Goal: Complete application form: Complete application form

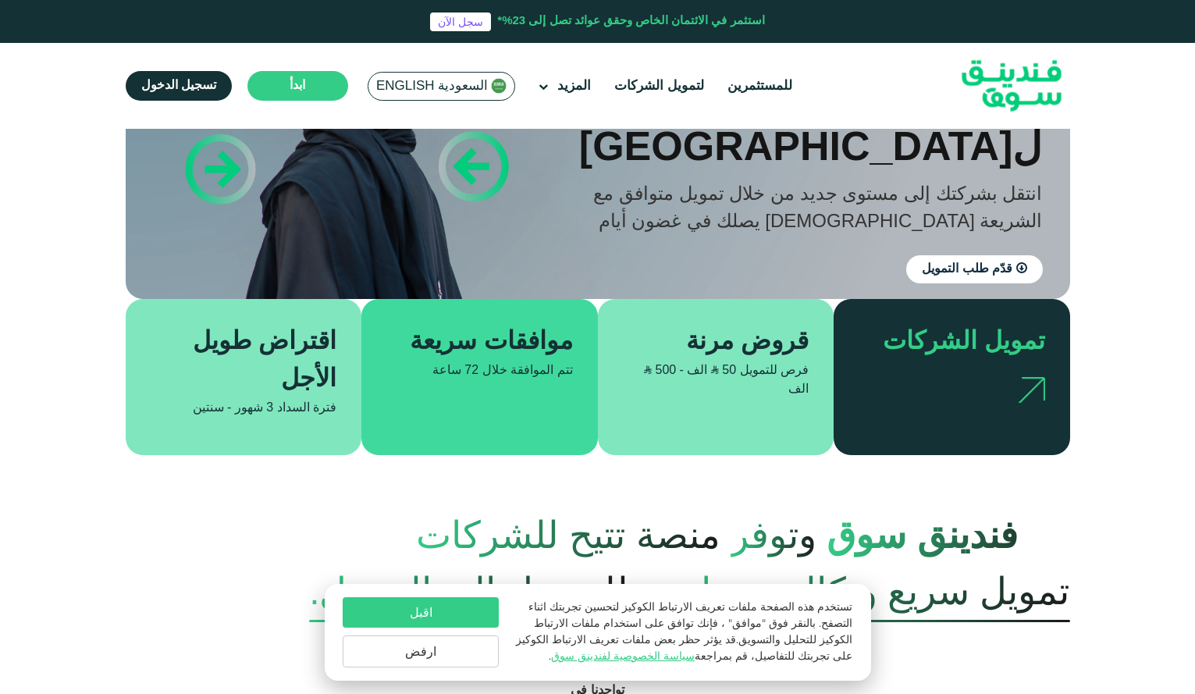
click at [400, 620] on button "اقبل" at bounding box center [421, 612] width 156 height 30
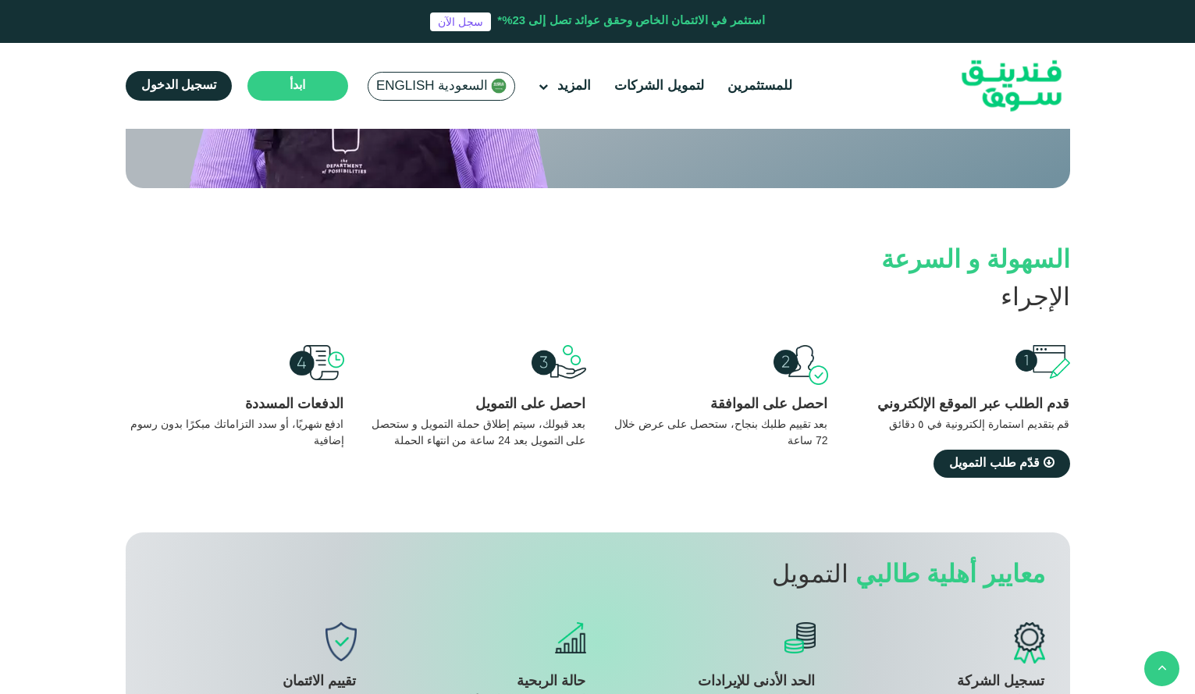
scroll to position [1259, 0]
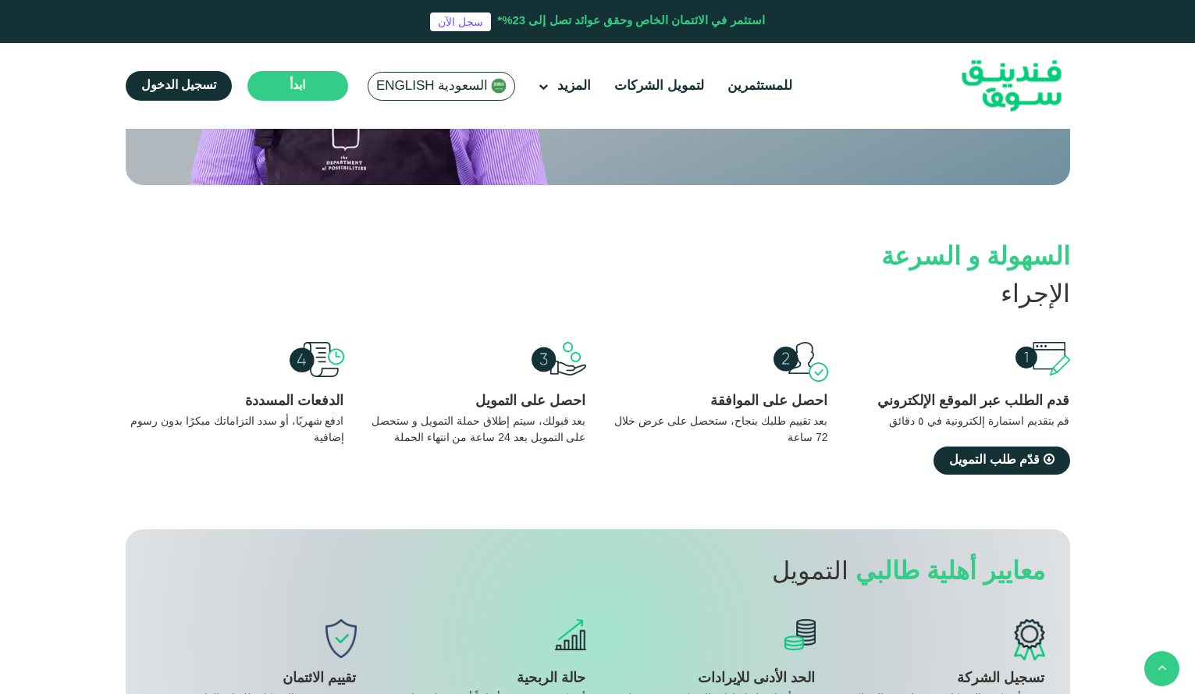
click at [603, 482] on section "السهولة و السرعة الإجراء قدم الطلب عبر الموقع الإلكتروني قم بتقديم استمارة إلكت…" at bounding box center [597, 385] width 1195 height 290
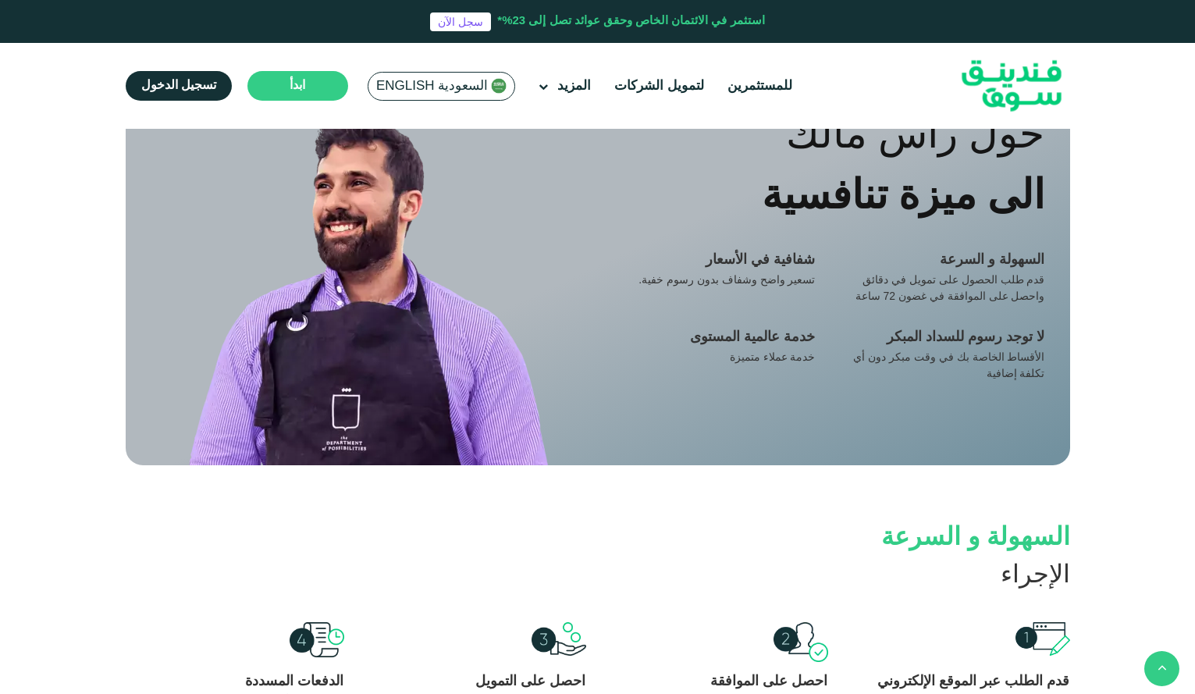
scroll to position [1236, 0]
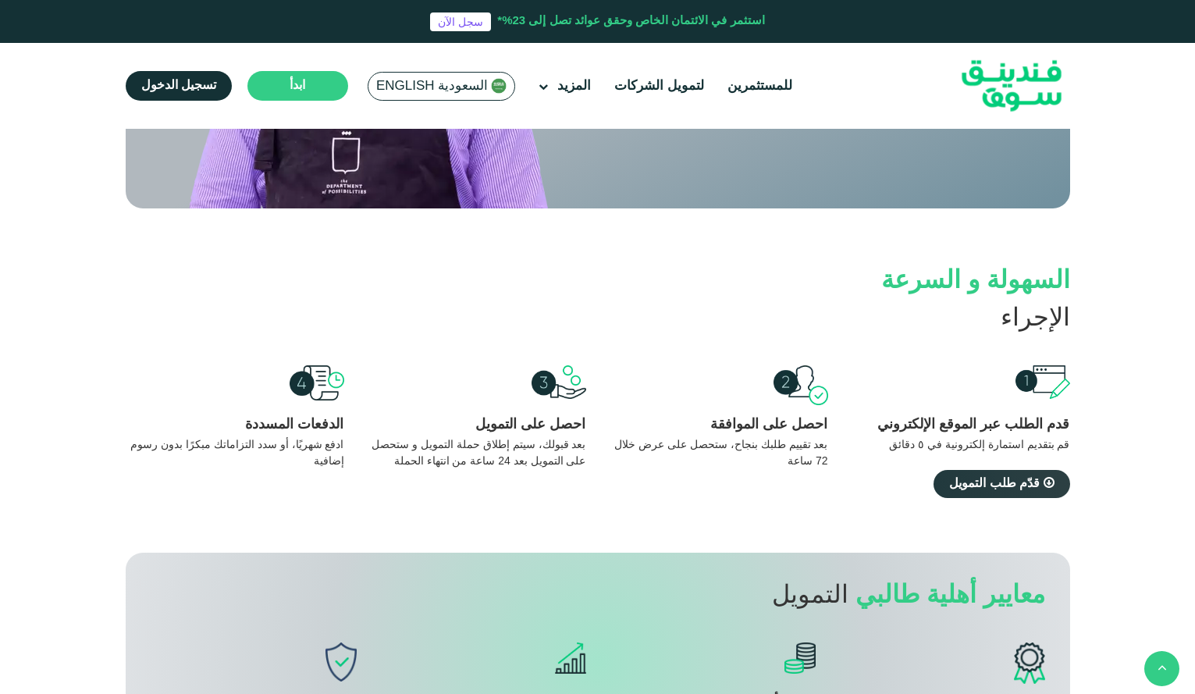
click at [1014, 478] on span "قدّم طلب التمويل" at bounding box center [994, 484] width 91 height 12
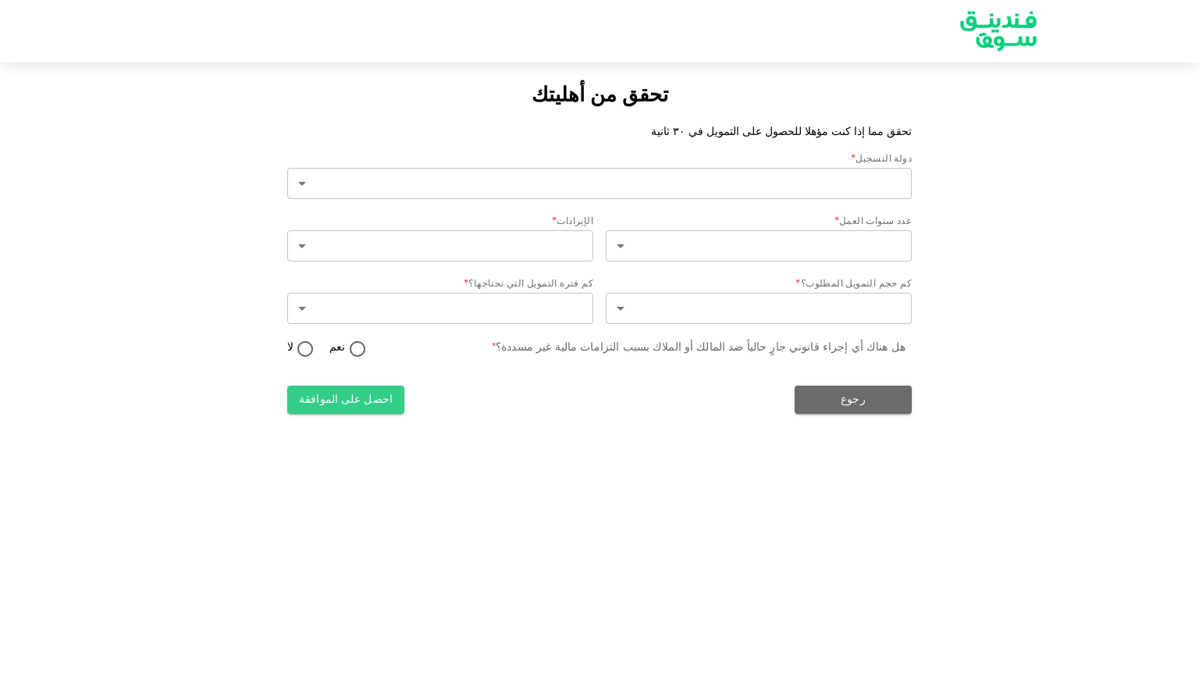
type input "2"
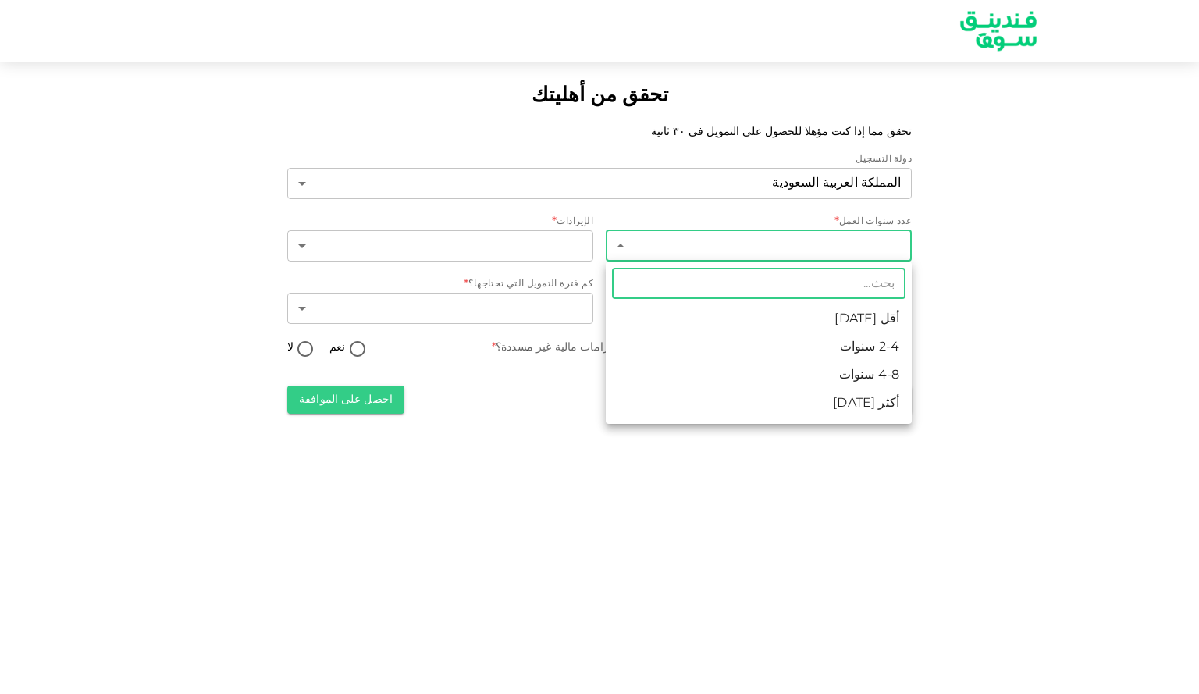
click at [757, 243] on body "تحقق من أهليتك تحقق مما إذا كنت مؤهلا للحصول على التمويل في ٣٠ ثانية دولة التسج…" at bounding box center [599, 347] width 1199 height 694
click at [757, 243] on div at bounding box center [599, 347] width 1199 height 694
click at [747, 244] on body "تحقق من أهليتك تحقق مما إذا كنت مؤهلا للحصول على التمويل في ٣٠ ثانية دولة التسج…" at bounding box center [599, 347] width 1199 height 694
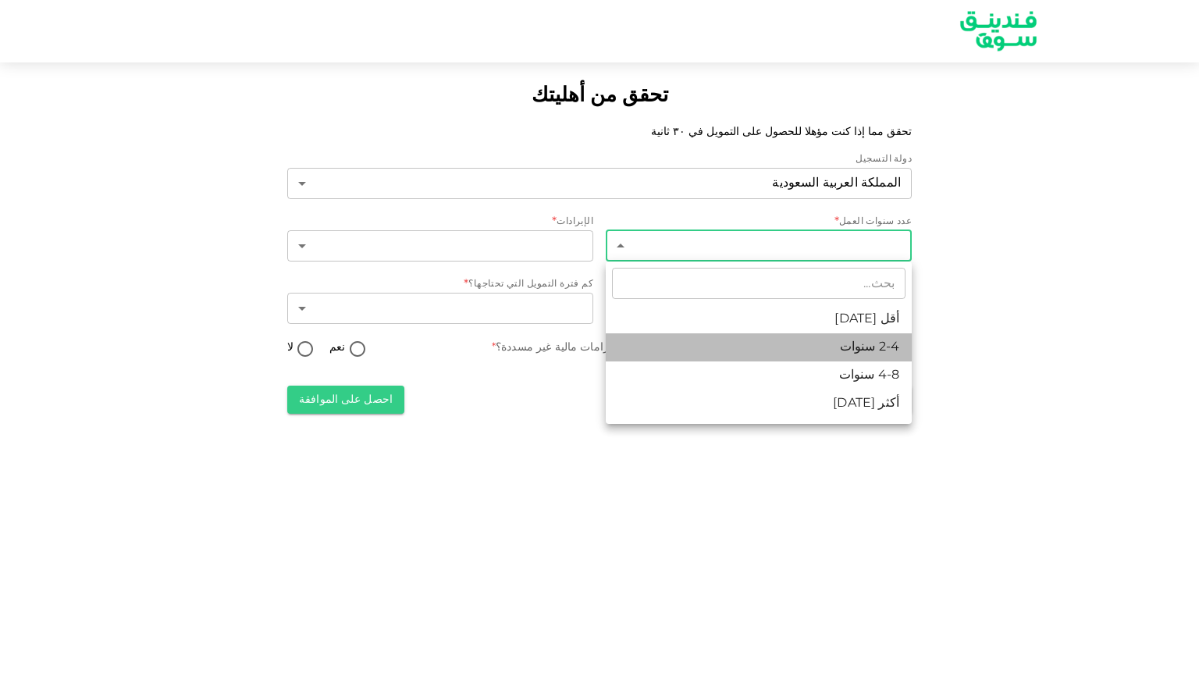
click at [742, 339] on li "2-4 سنوات" at bounding box center [759, 347] width 306 height 28
type input "2"
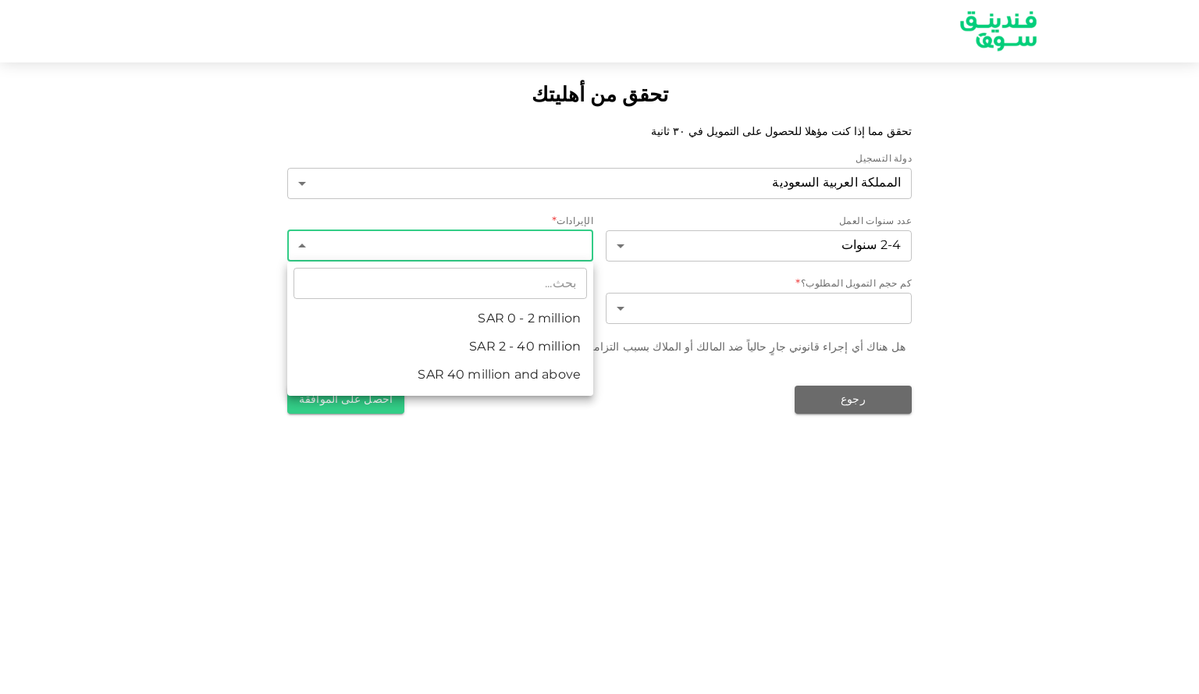
click at [570, 258] on body "تحقق من أهليتك تحقق مما إذا كنت مؤهلا للحصول على التمويل في ٣٠ ثانية دولة التسج…" at bounding box center [599, 347] width 1199 height 694
click at [566, 318] on li "ʢ 0 - 2 million" at bounding box center [440, 319] width 306 height 28
type input "1"
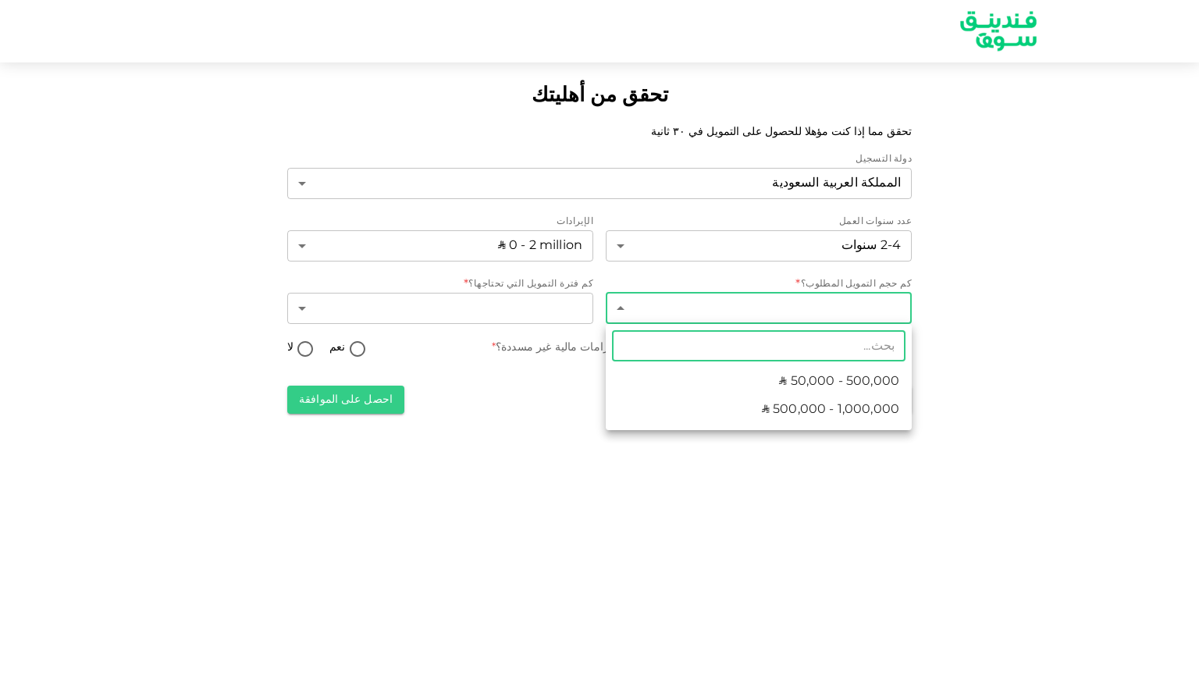
click at [727, 322] on body "تحقق من أهليتك تحقق مما إذا كنت مؤهلا للحصول على التمويل في ٣٠ ثانية دولة التسج…" at bounding box center [599, 347] width 1199 height 694
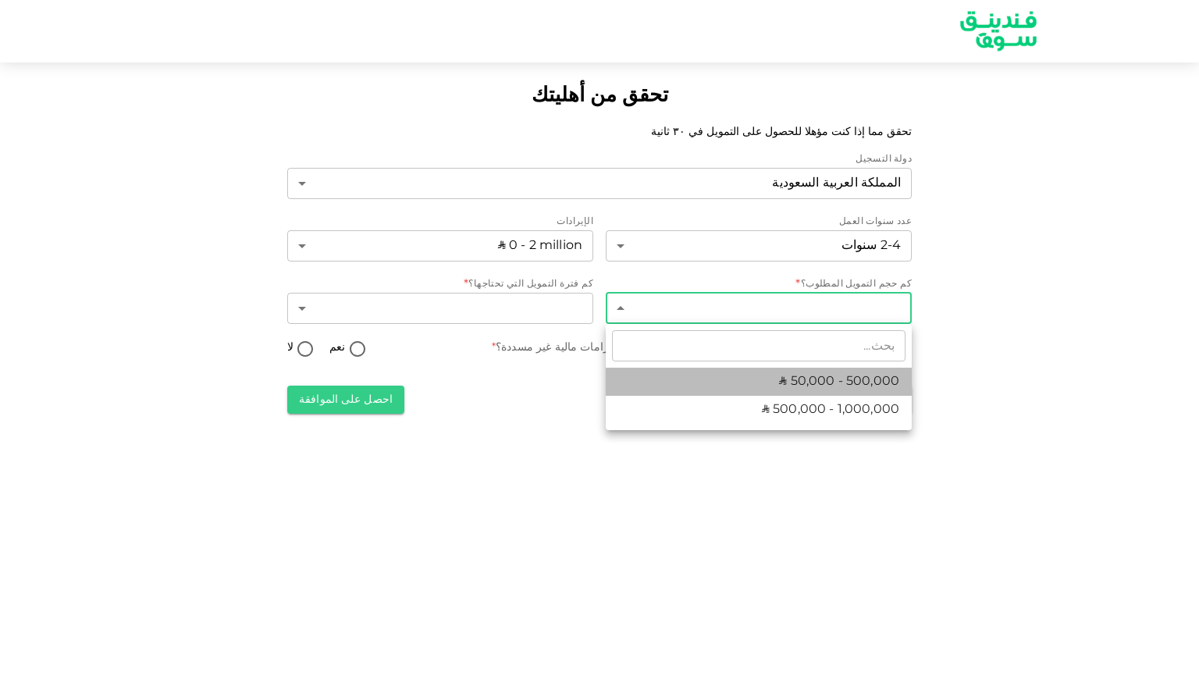
click at [728, 371] on li "ʢ 50,000 - 500,000" at bounding box center [759, 382] width 306 height 28
type input "1"
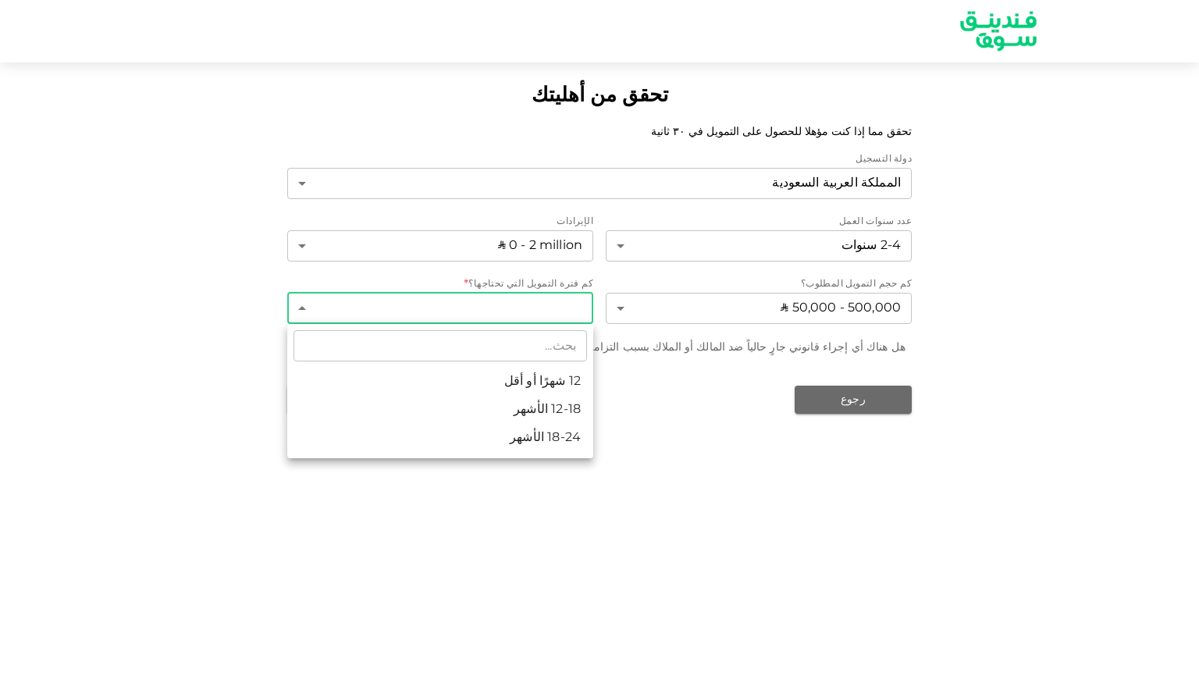
click at [551, 305] on body "تحقق من أهليتك تحقق مما إذا كنت مؤهلا للحصول على التمويل في ٣٠ ثانية دولة التسج…" at bounding box center [599, 347] width 1199 height 694
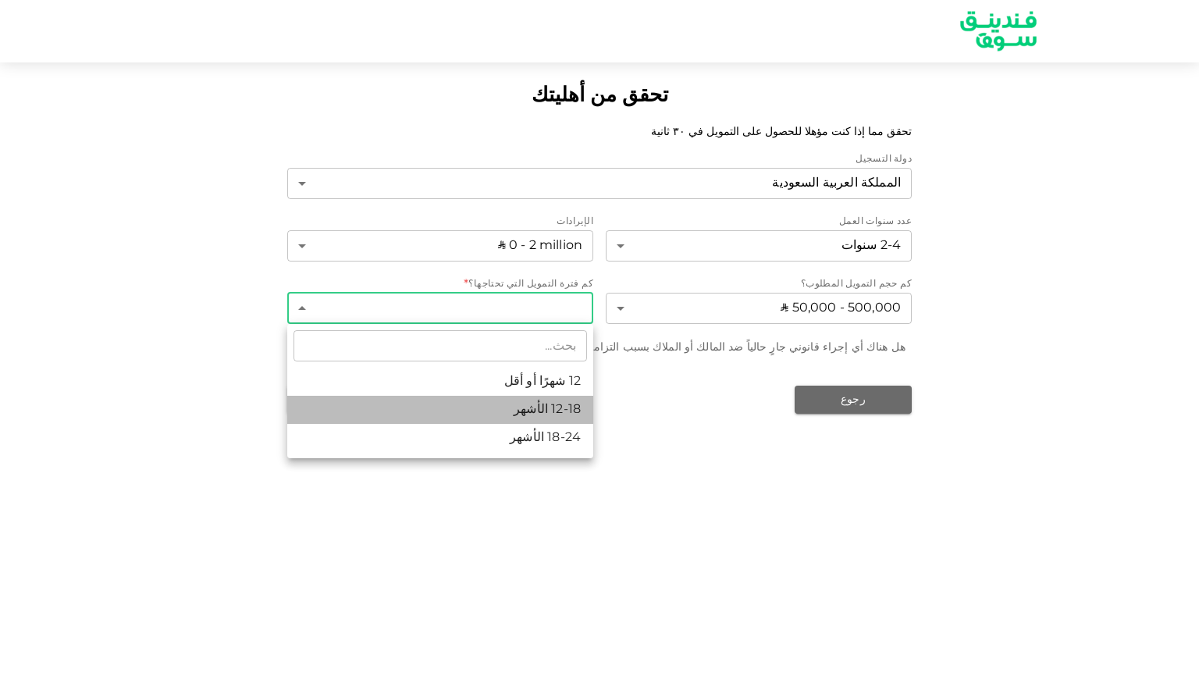
click at [534, 406] on li "12-18 الأشهر" at bounding box center [440, 410] width 306 height 28
type input "2"
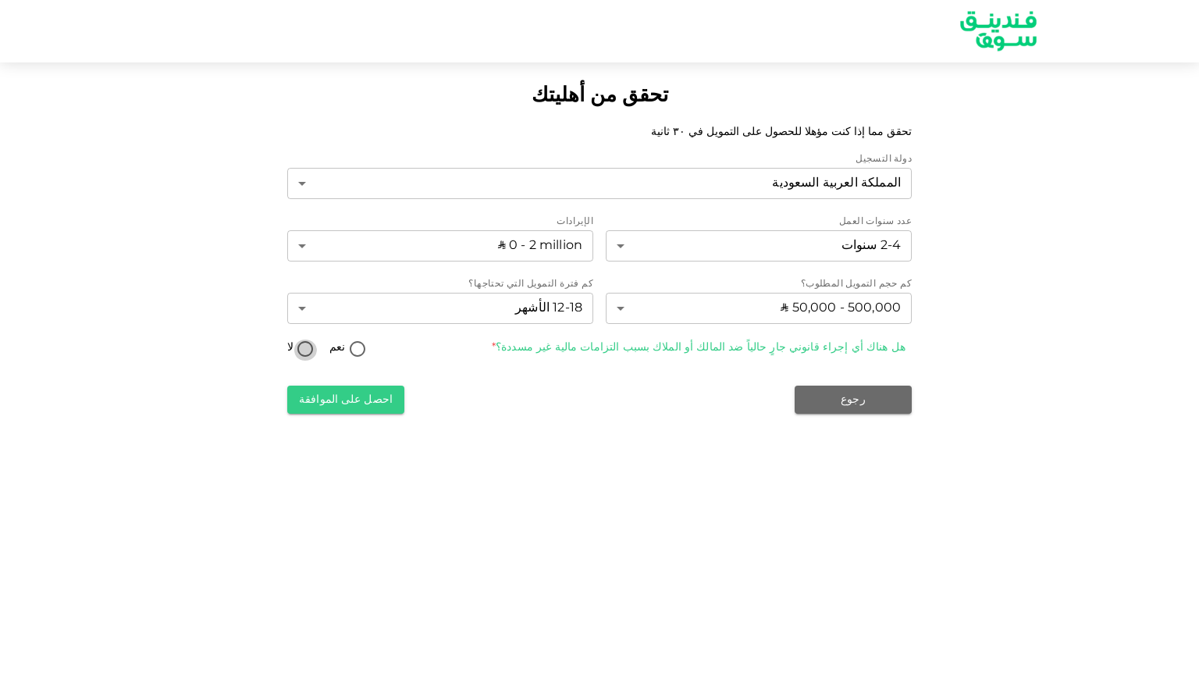
click at [298, 347] on input "لا" at bounding box center [305, 350] width 23 height 21
radio input "true"
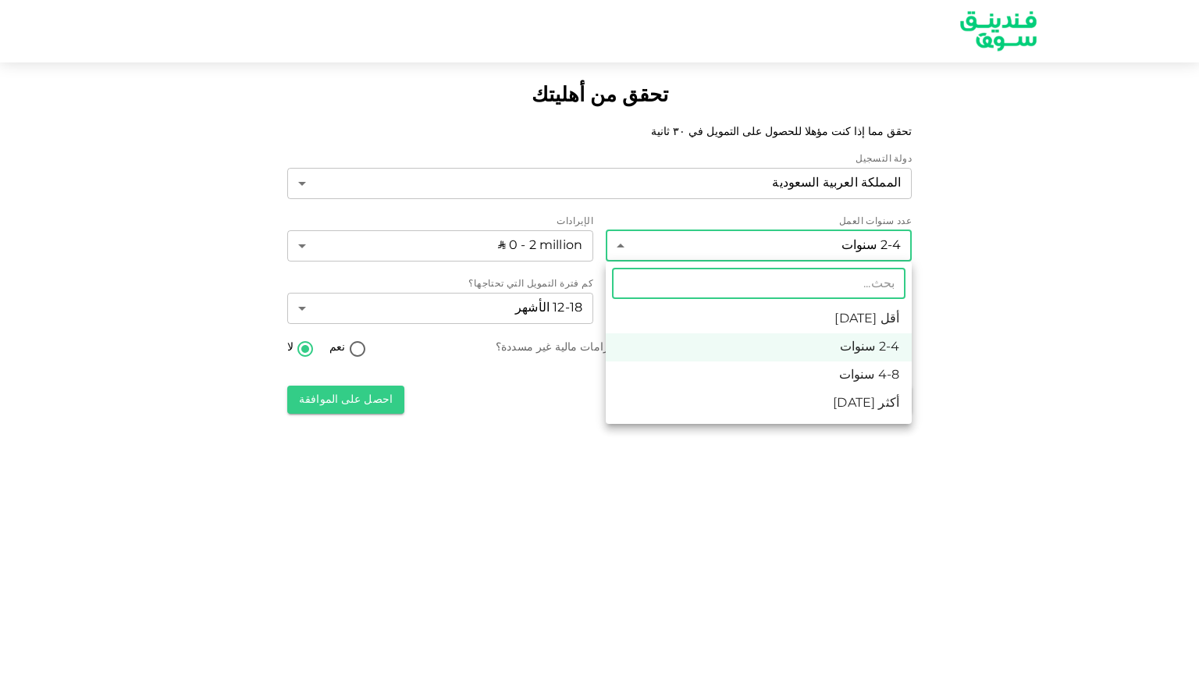
click at [844, 240] on body "تحقق من أهليتك تحقق مما إذا كنت مؤهلا للحصول على التمويل في ٣٠ ثانية دولة التسج…" at bounding box center [599, 347] width 1199 height 694
click at [387, 398] on div at bounding box center [599, 347] width 1199 height 694
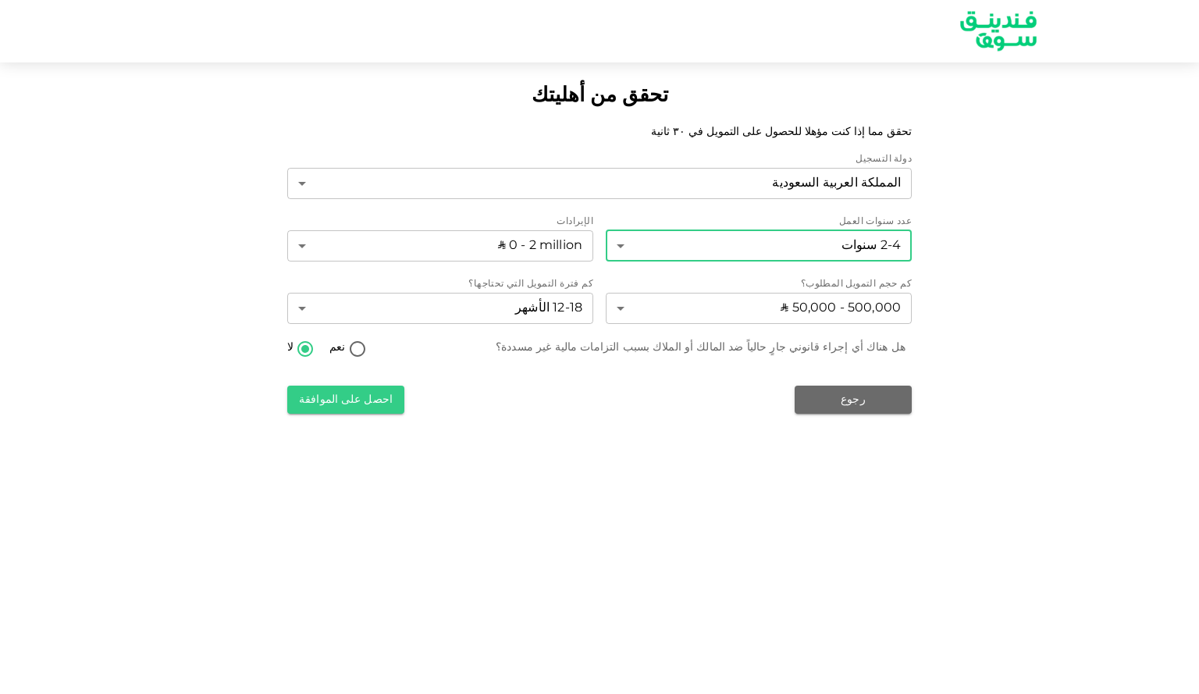
click at [387, 398] on button "احصل على الموافقة" at bounding box center [345, 400] width 117 height 28
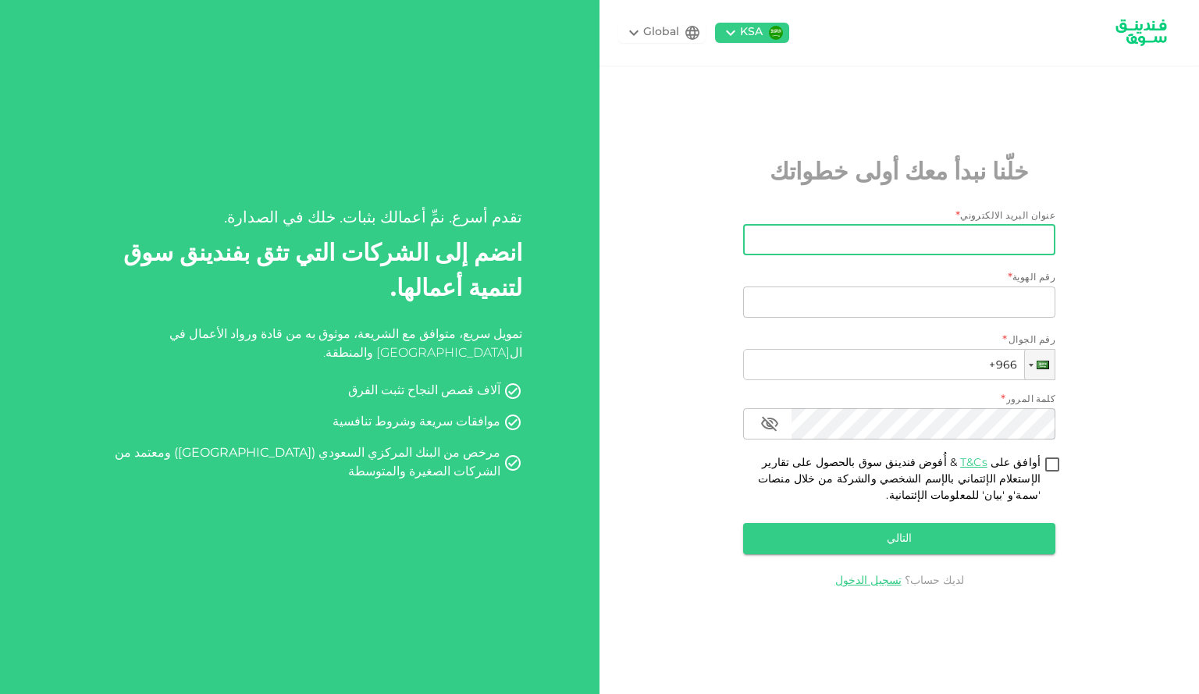
click at [849, 240] on input "عنوان البريد الالكتروني" at bounding box center [907, 239] width 295 height 31
type input "[EMAIL_ADDRESS][DOMAIN_NAME]"
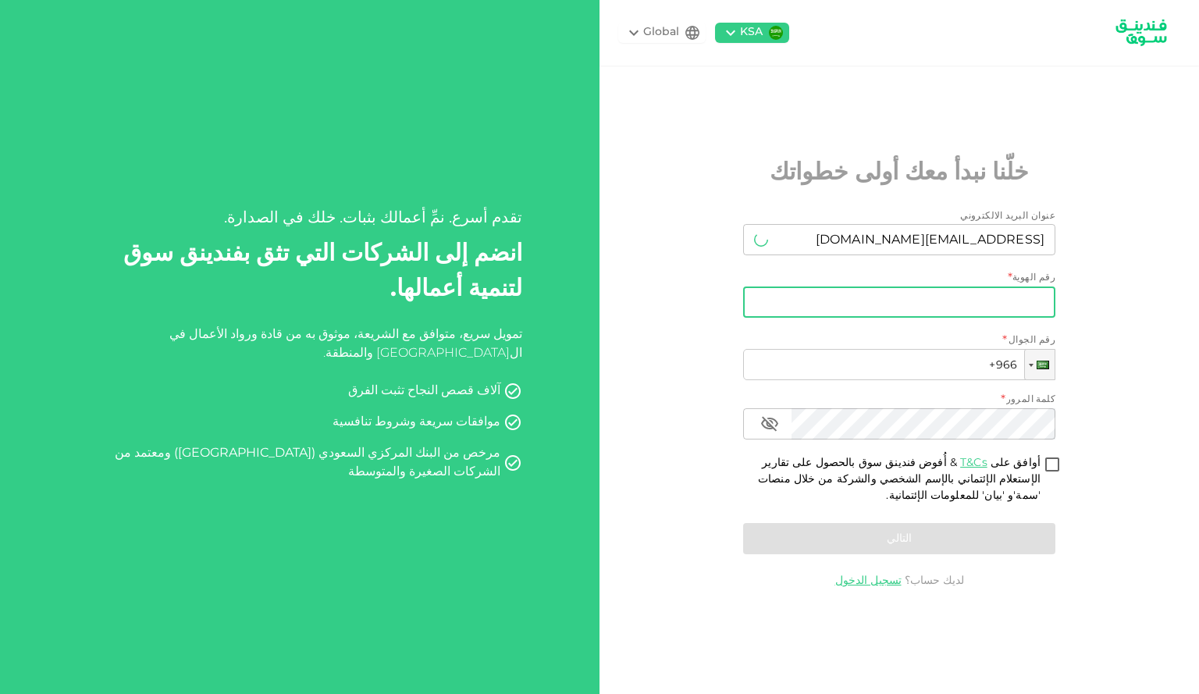
click at [856, 310] on input "رقم الهوية" at bounding box center [899, 302] width 312 height 31
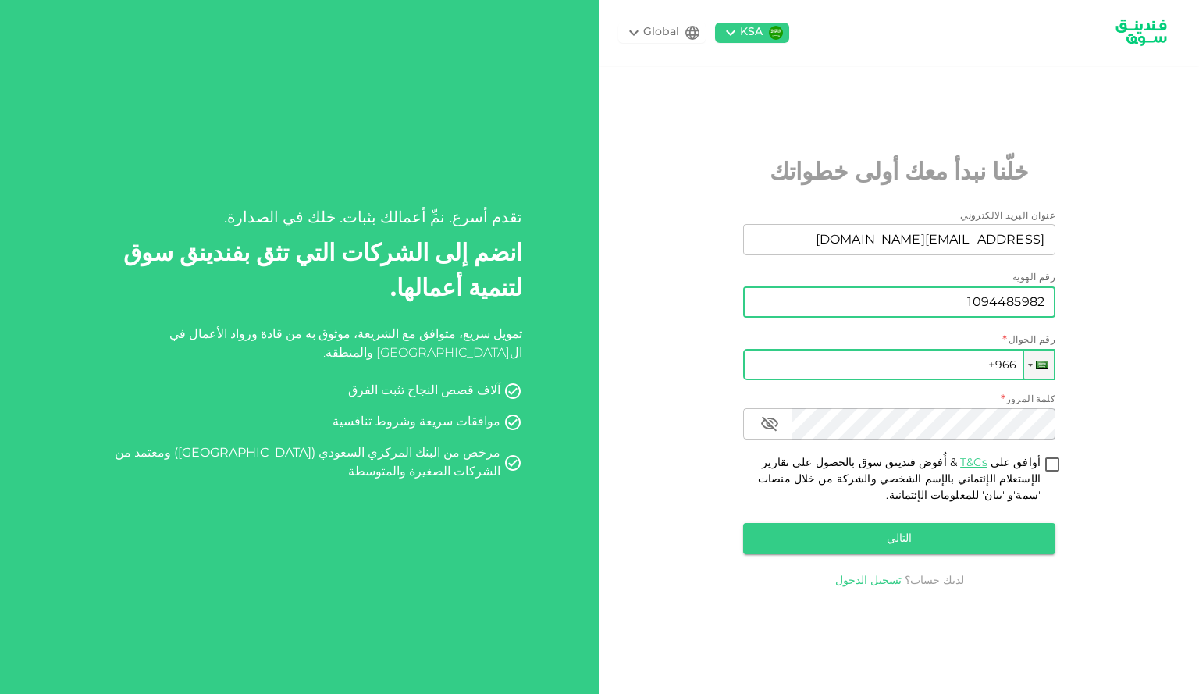
type input "1094485982"
click at [875, 368] on input "+966" at bounding box center [899, 364] width 312 height 31
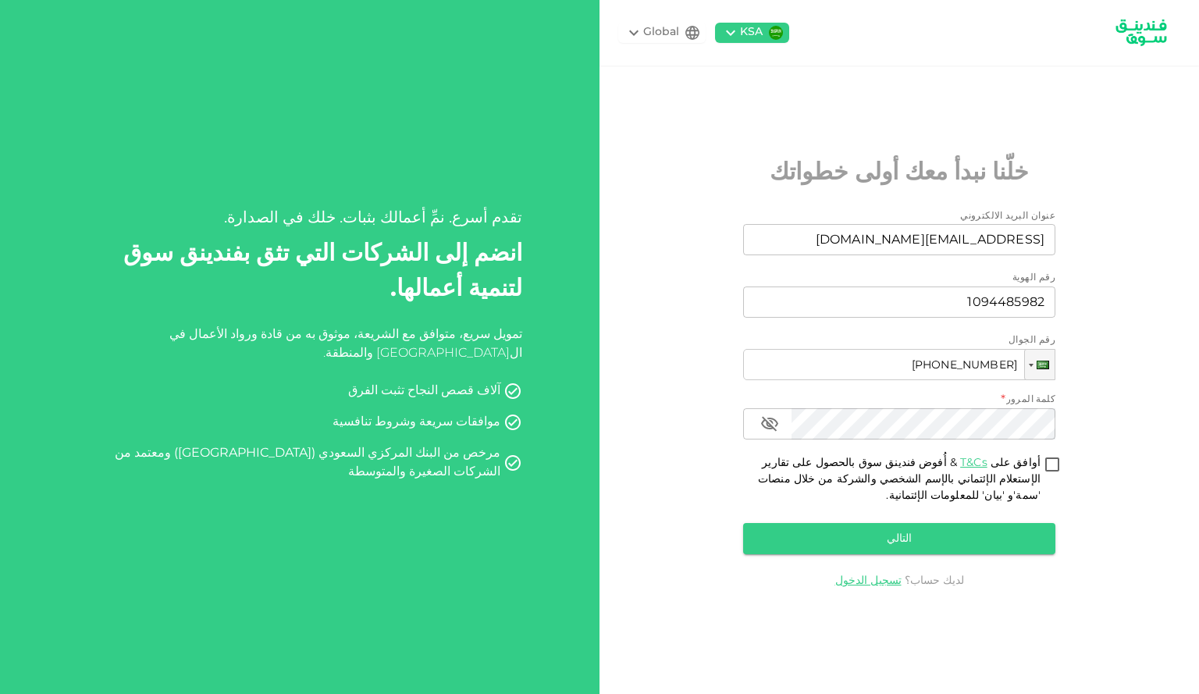
type input "+966 535 414 219"
click at [1050, 462] on input "أوافق على T&Cs & أُفوض فندينق سوق بالحصول على تقارير الإستعلام الإئتماني بالإسم…" at bounding box center [1052, 465] width 23 height 21
checkbox input "true"
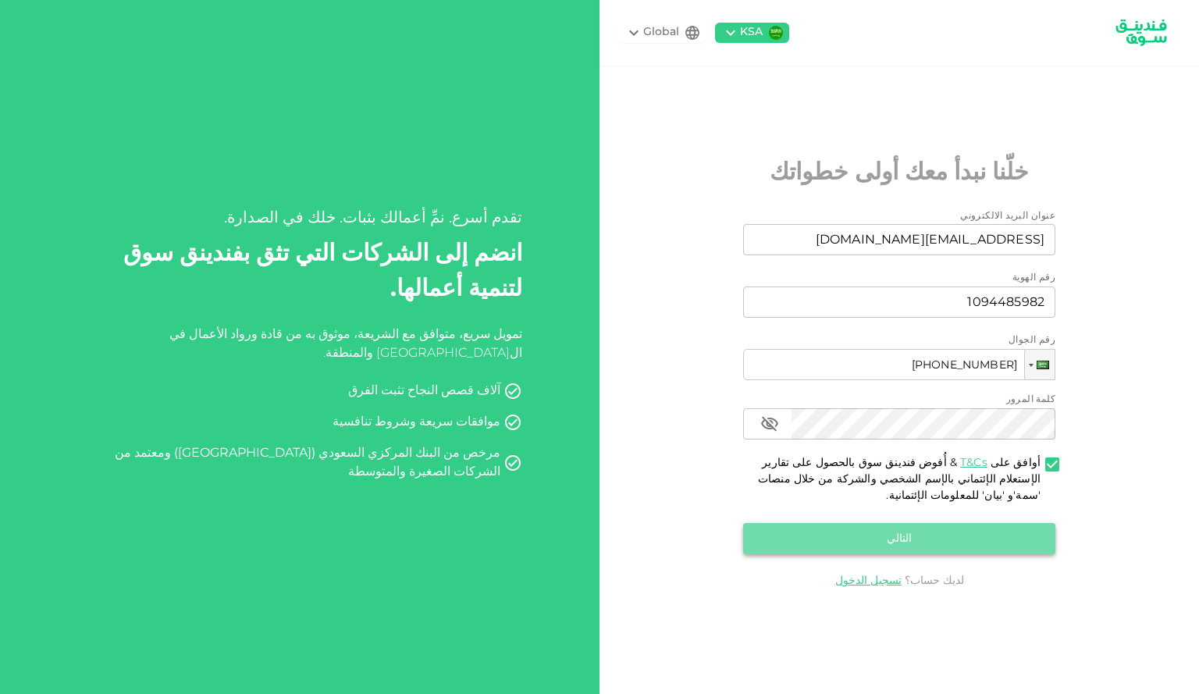
click at [1001, 528] on button "التالي" at bounding box center [899, 538] width 312 height 31
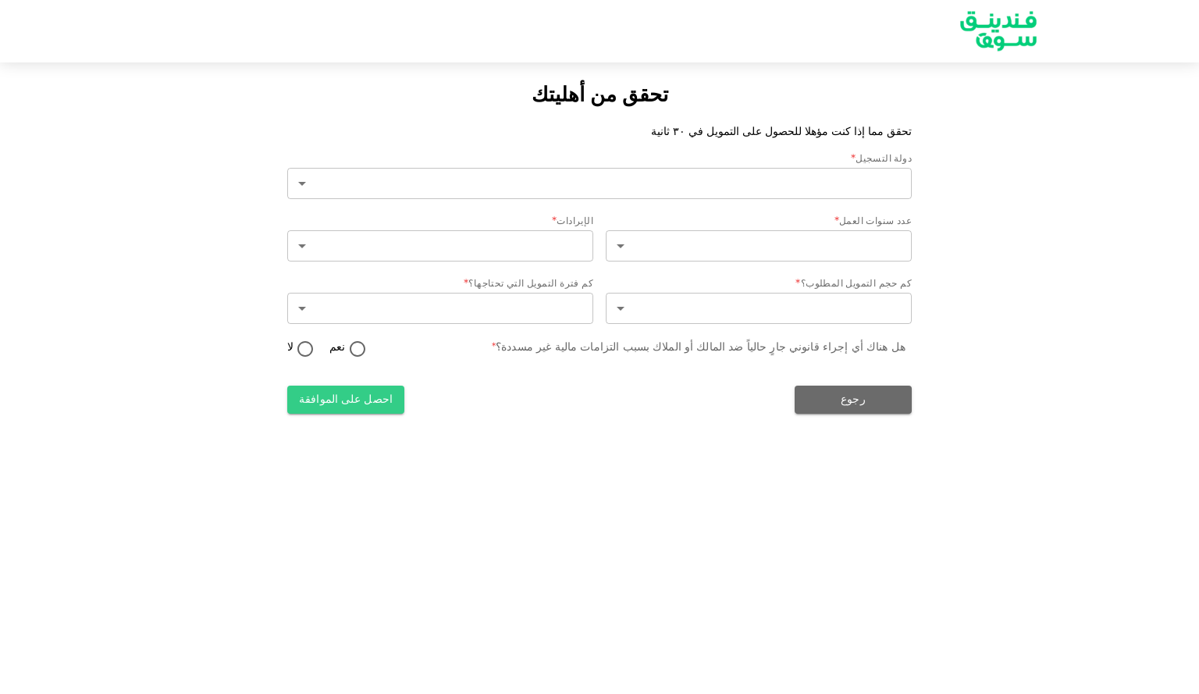
type input "2"
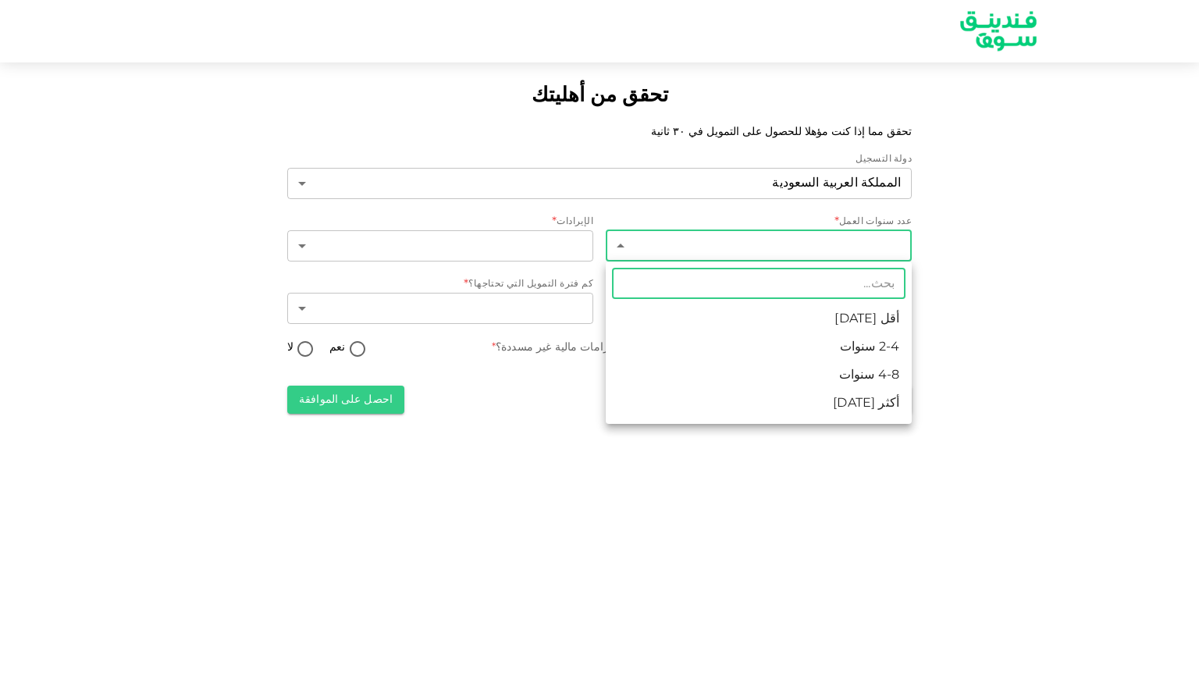
click at [831, 237] on body "تحقق من أهليتك تحقق مما إذا كنت مؤهلا للحصول على التمويل في ٣٠ ثانية دولة التسج…" at bounding box center [599, 347] width 1199 height 694
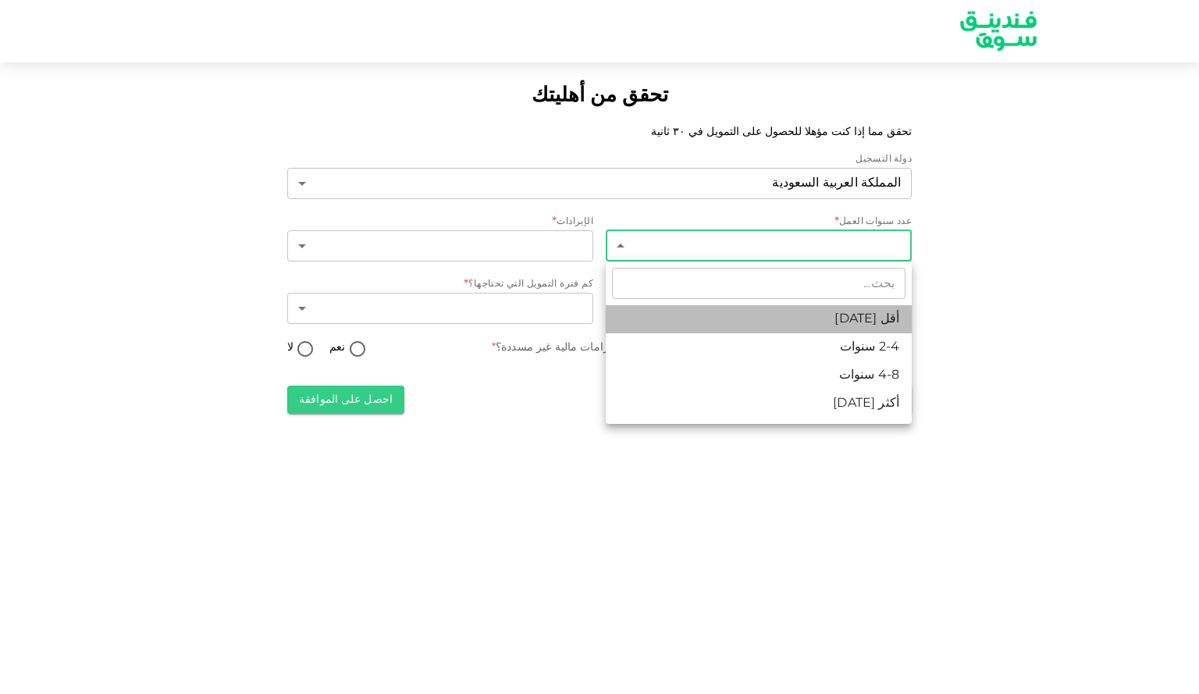
click at [802, 310] on li "أقل من 2 سنة" at bounding box center [759, 319] width 306 height 28
type input "1"
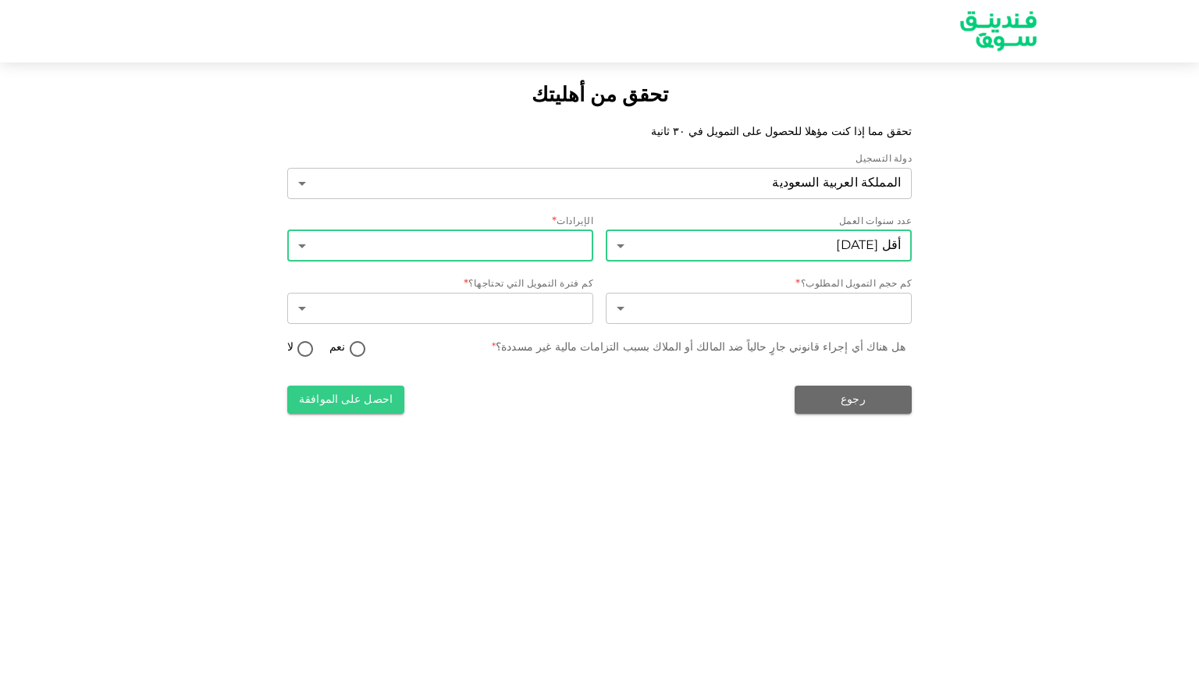
click at [575, 259] on body "تحقق من أهليتك تحقق مما إذا كنت مؤهلا للحصول على التمويل في ٣٠ ثانية دولة التسج…" at bounding box center [599, 347] width 1199 height 694
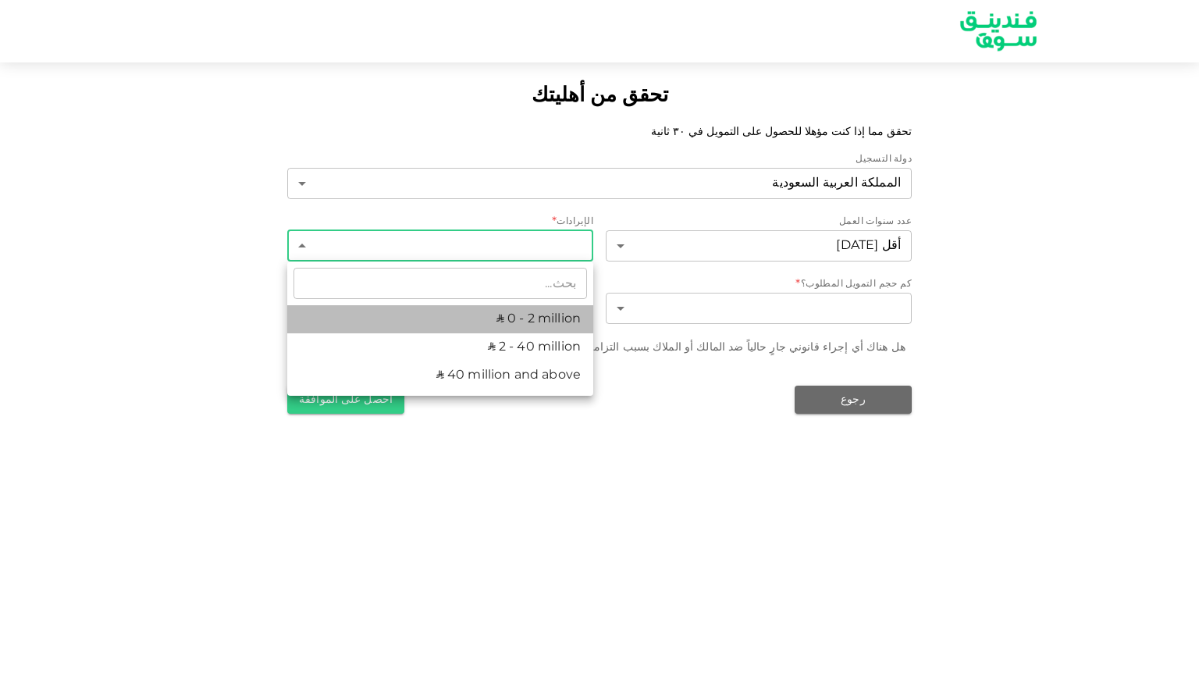
click at [525, 315] on li "ʢ 0 - 2 million" at bounding box center [440, 319] width 306 height 28
type input "1"
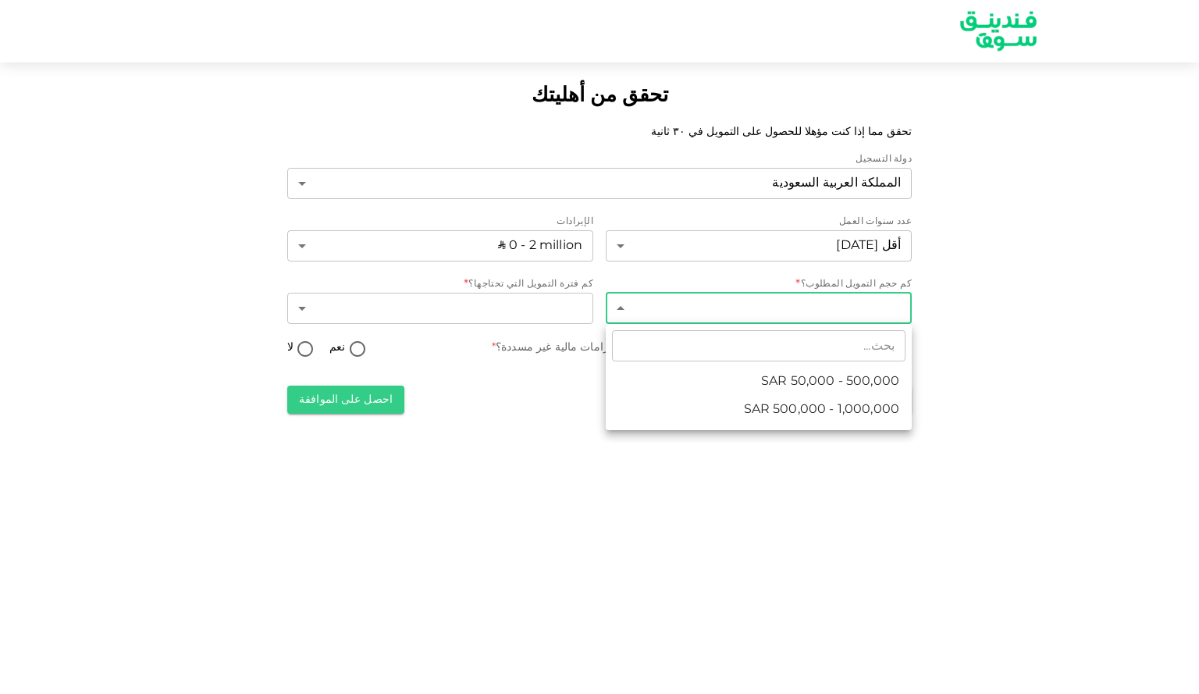
click at [710, 310] on body "تحقق من أهليتك تحقق مما إذا كنت مؤهلا للحصول على التمويل في ٣٠ ثانية دولة التسج…" at bounding box center [599, 347] width 1199 height 694
click at [699, 380] on li "ʢ 50,000 - 500,000" at bounding box center [759, 382] width 306 height 28
type input "1"
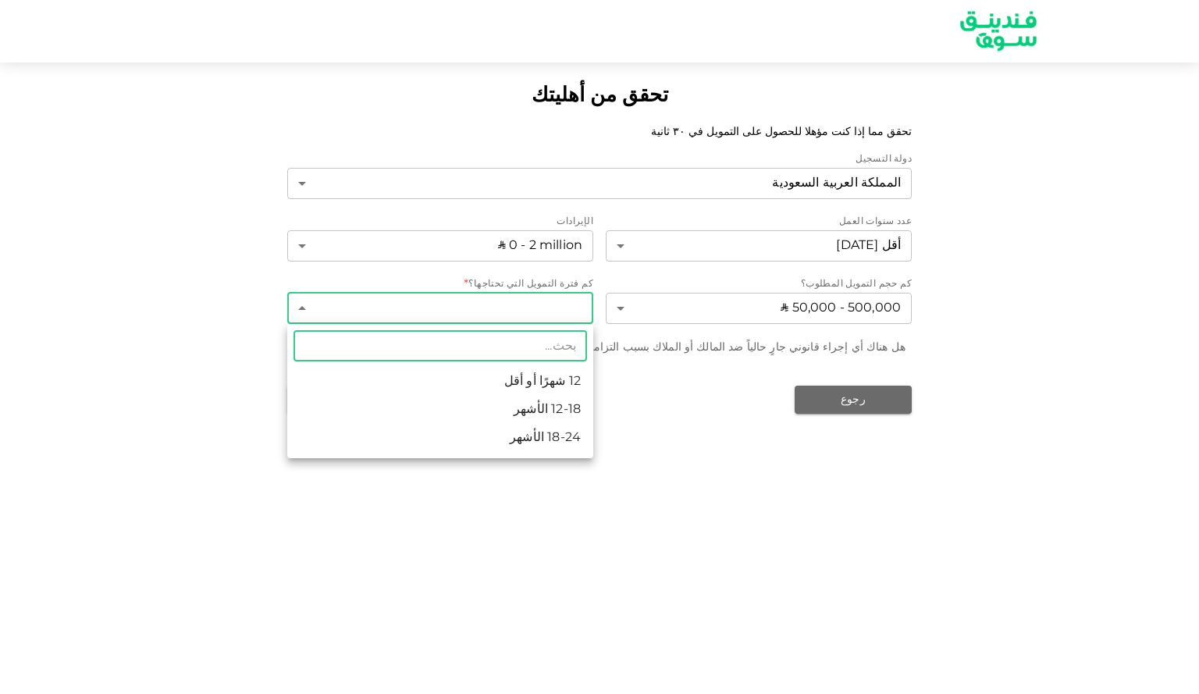
click at [514, 297] on body "تحقق من أهليتك تحقق مما إذا كنت مؤهلا للحصول على التمويل في ٣٠ ثانية دولة التسج…" at bounding box center [599, 347] width 1199 height 694
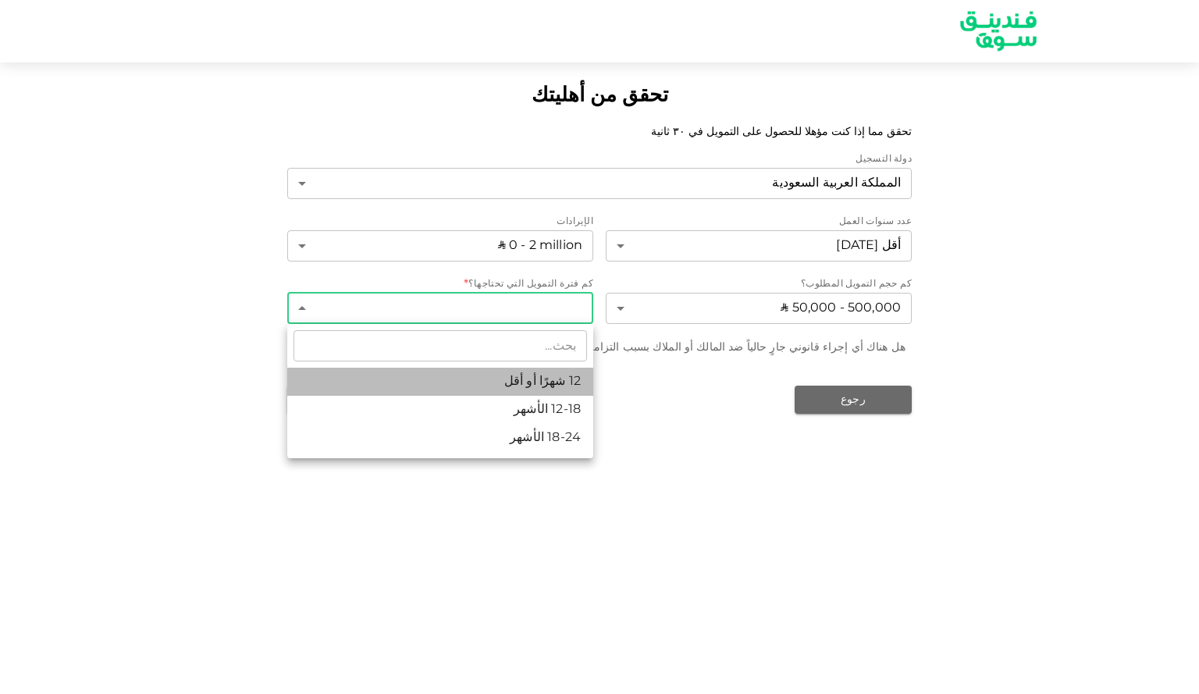
click at [558, 386] on li "12 شهرًا أو أقل" at bounding box center [440, 382] width 306 height 28
type input "1"
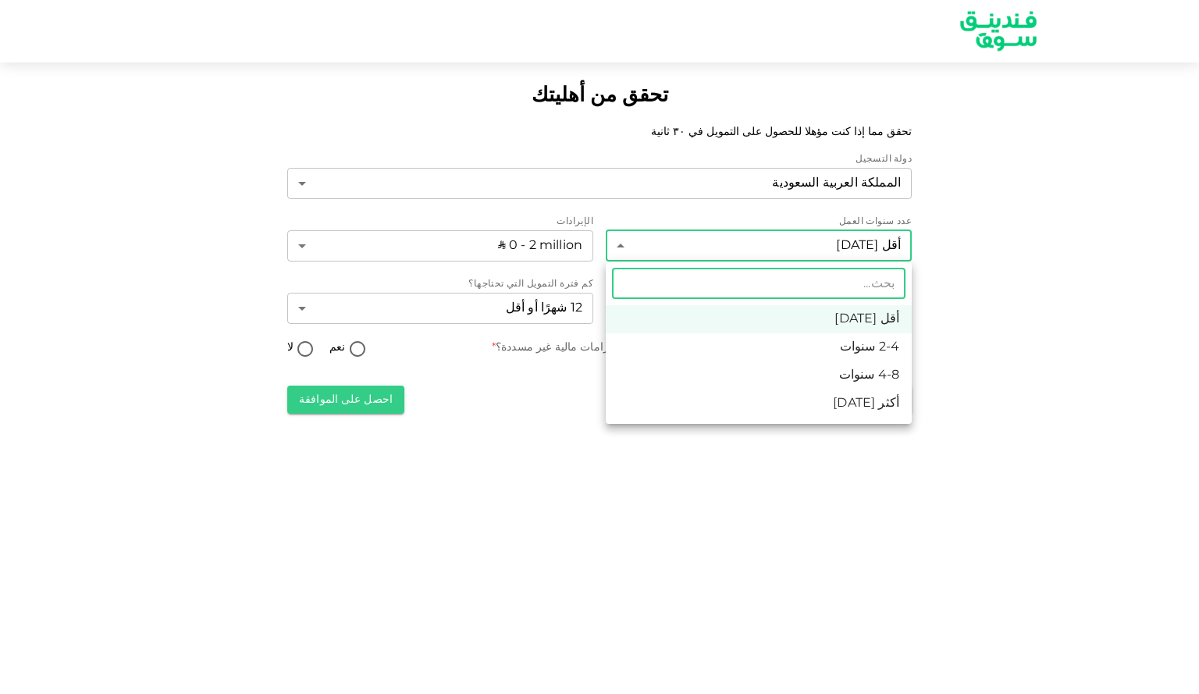
click at [828, 256] on body "تحقق من أهليتك تحقق مما إذا كنت مؤهلا للحصول على التمويل في ٣٠ ثانية دولة التسج…" at bounding box center [599, 347] width 1199 height 694
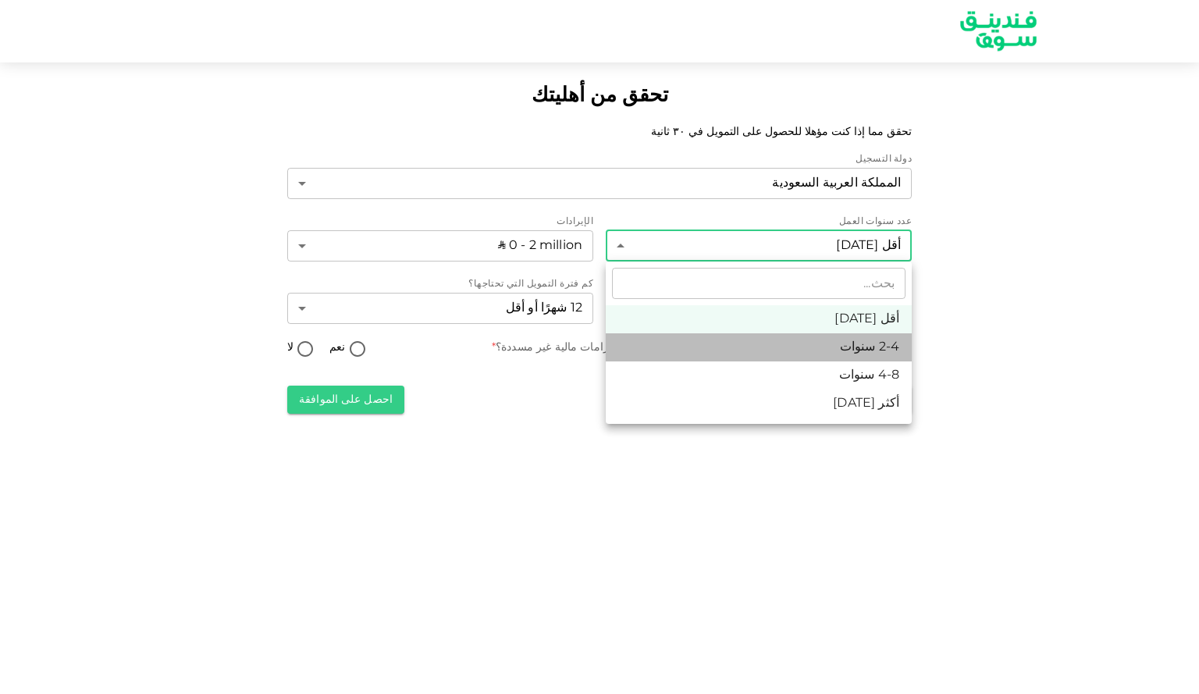
click at [813, 343] on li "2-4 سنوات" at bounding box center [759, 347] width 306 height 28
type input "2"
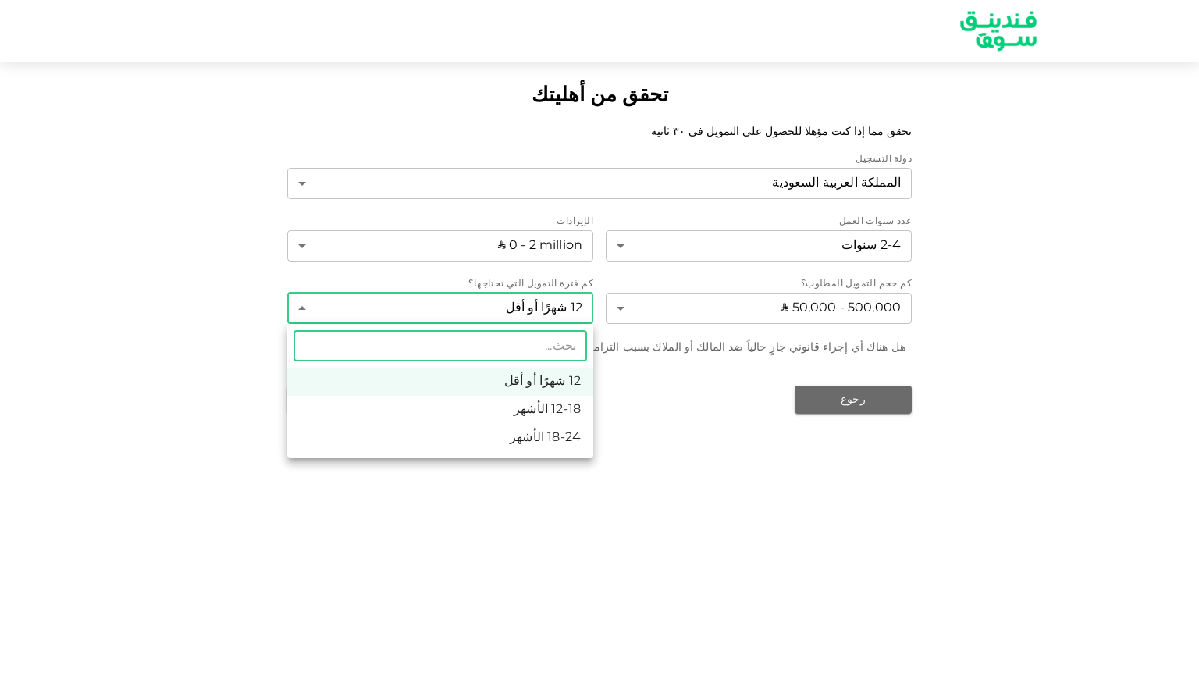
click at [543, 304] on body "تحقق من أهليتك تحقق مما إذا كنت مؤهلا للحصول على التمويل في ٣٠ ثانية دولة التسج…" at bounding box center [599, 347] width 1199 height 694
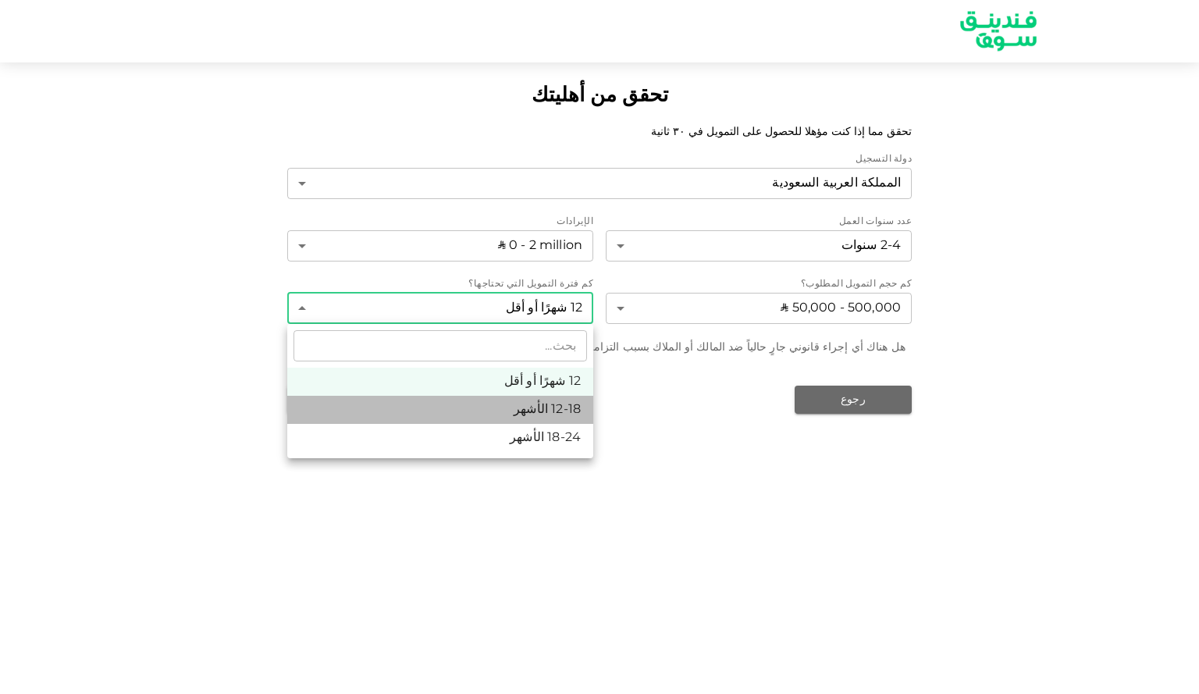
click at [532, 411] on li "12-18 الأشهر" at bounding box center [440, 410] width 306 height 28
type input "2"
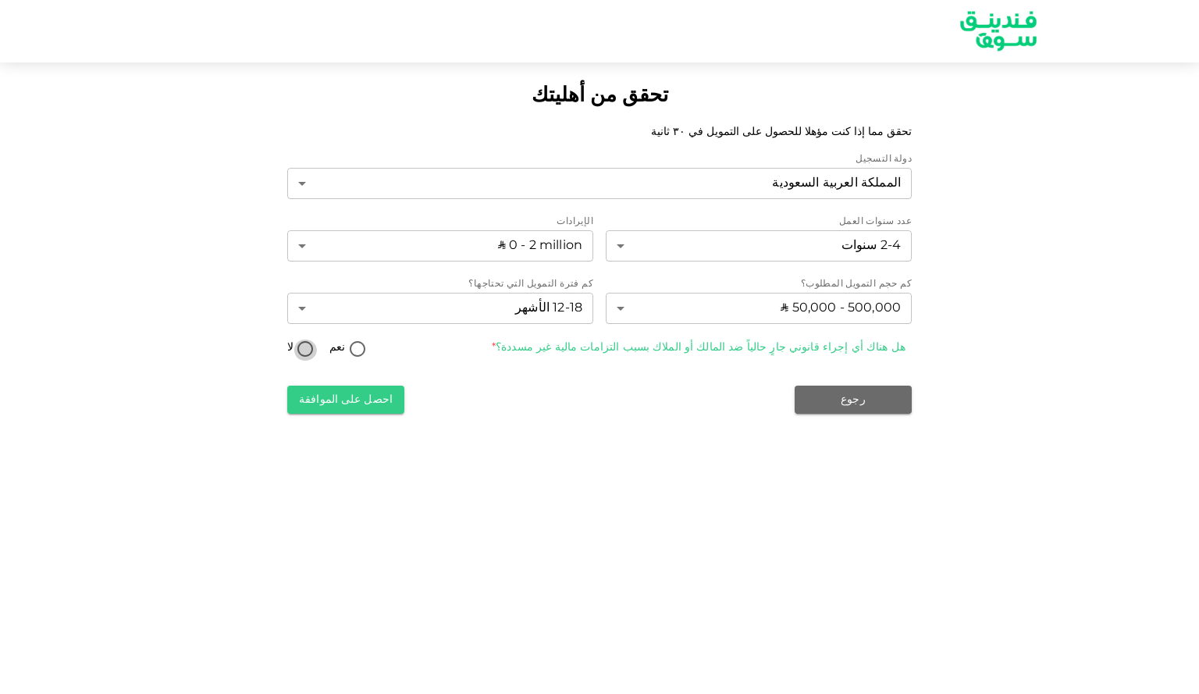
click at [301, 351] on input "لا" at bounding box center [305, 350] width 23 height 21
radio input "true"
click at [353, 408] on button "احصل على الموافقة" at bounding box center [345, 400] width 117 height 28
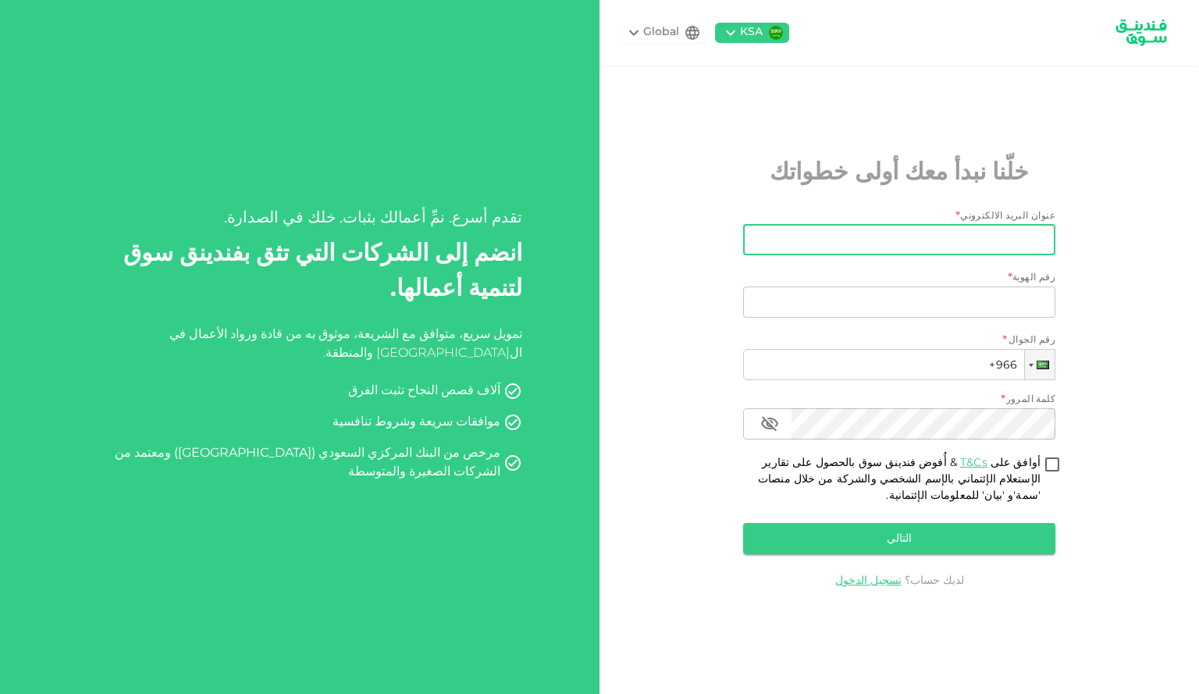
click at [1004, 226] on input "عنوان البريد الالكتروني" at bounding box center [907, 239] width 295 height 31
type input "mmohannd400@gmail.com"
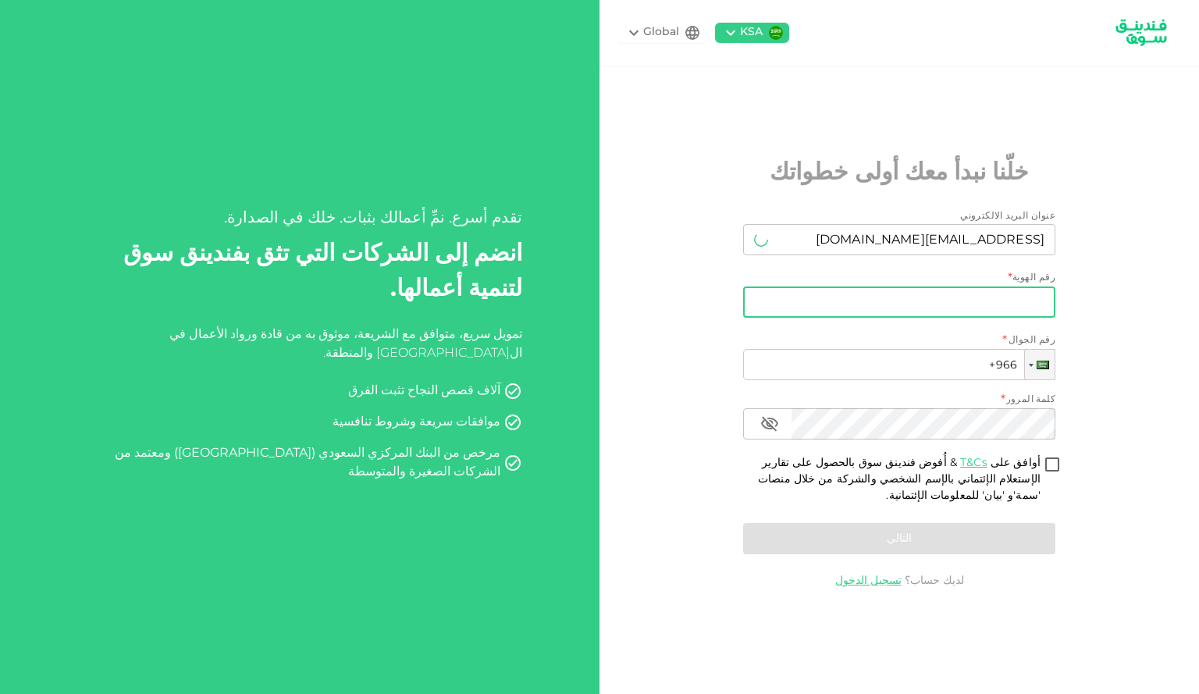
click at [914, 311] on input "رقم الهوية" at bounding box center [899, 302] width 312 height 31
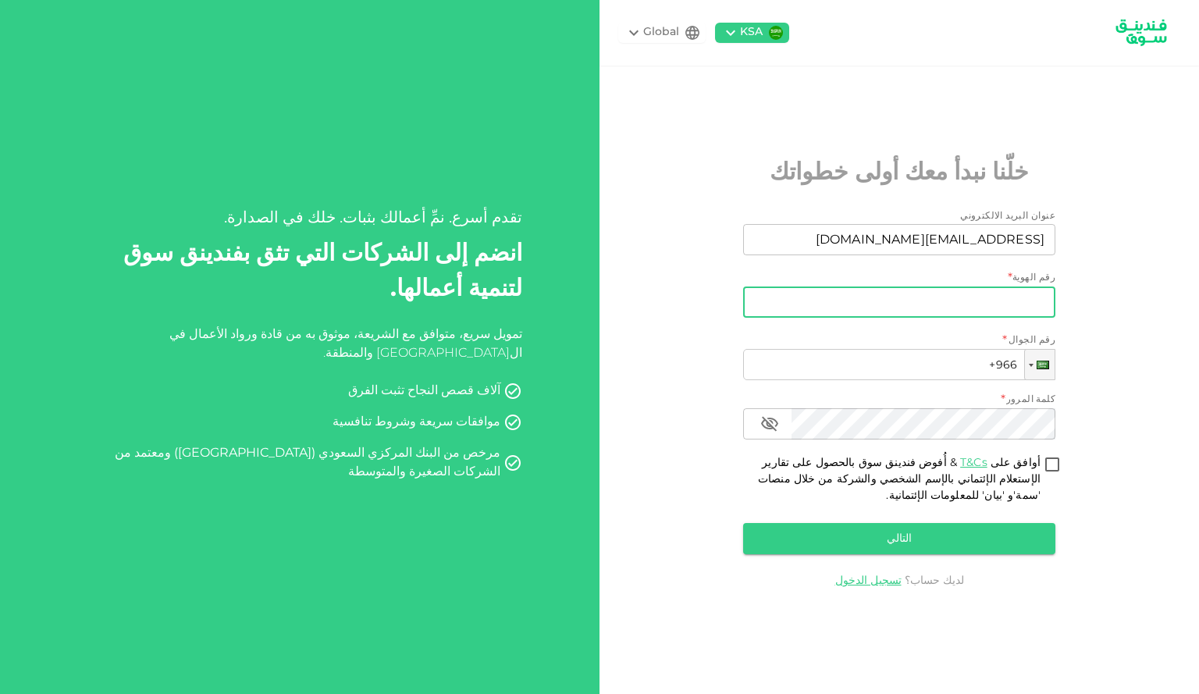
type input "1094485982"
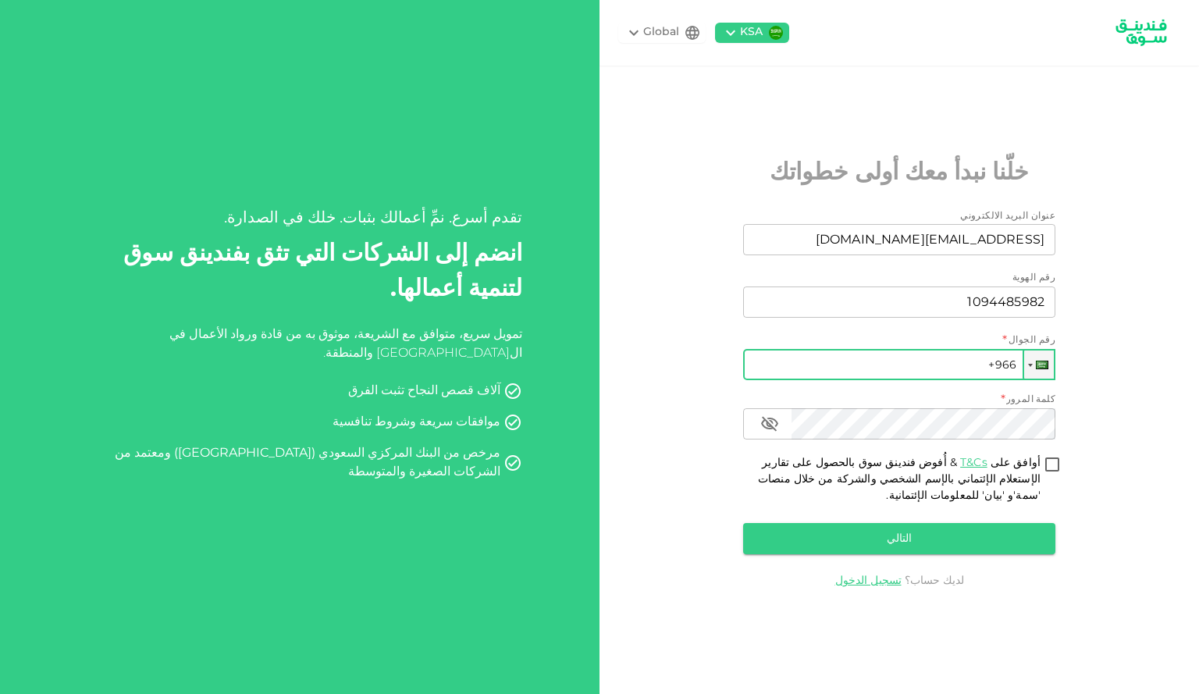
click at [906, 375] on input "+966" at bounding box center [899, 364] width 312 height 31
type input "+966 535 414 219"
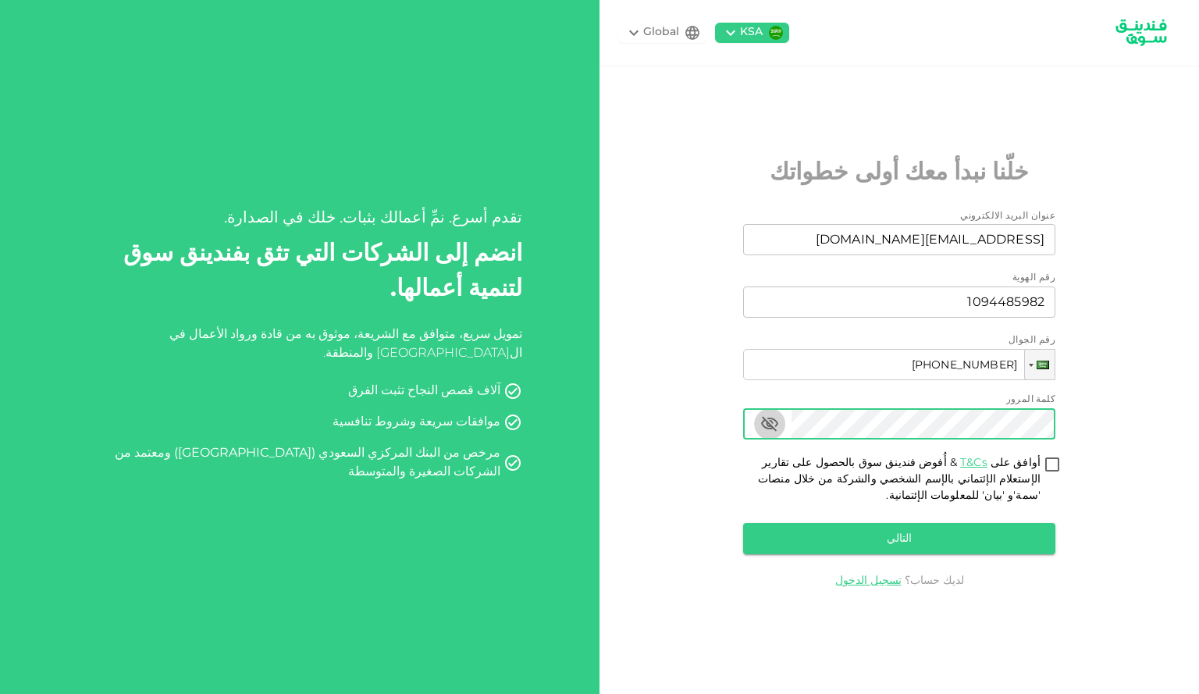
click at [771, 415] on icon "button" at bounding box center [769, 424] width 19 height 19
click at [1041, 461] on input "أوافق على T&Cs & أُفوض فندينق سوق بالحصول على تقارير الإستعلام الإئتماني بالإسم…" at bounding box center [1052, 465] width 23 height 21
checkbox input "true"
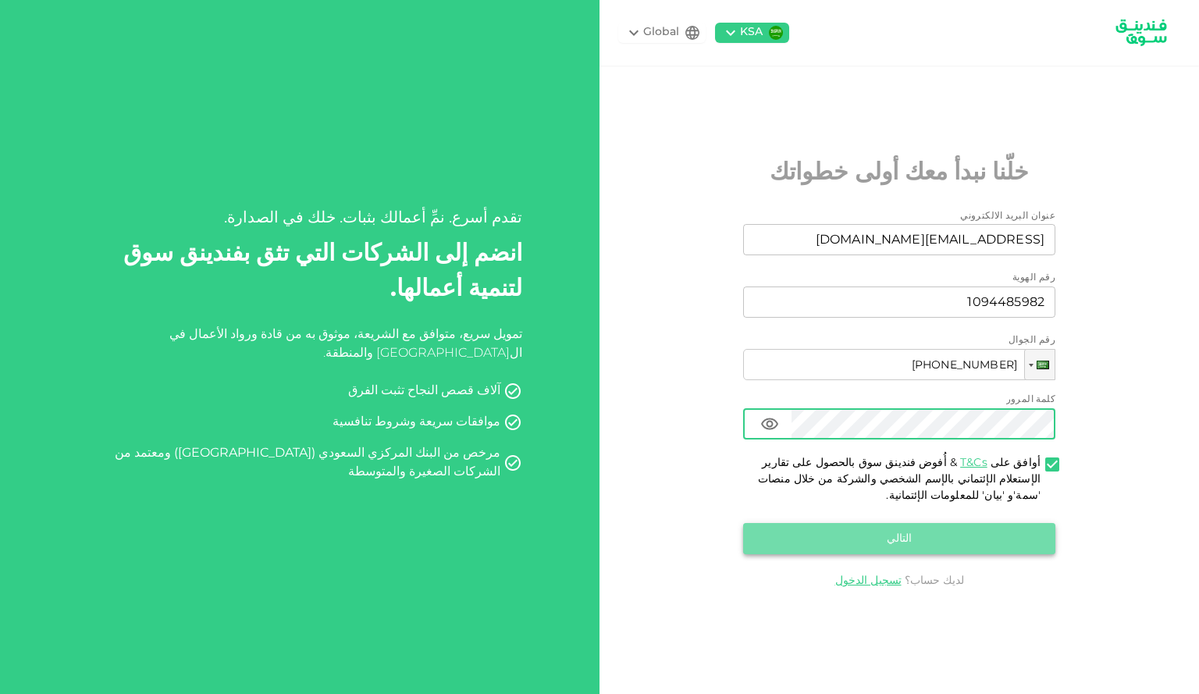
click at [998, 539] on button "التالي" at bounding box center [899, 538] width 312 height 31
click at [883, 580] on link "تسجيل الدخول" at bounding box center [868, 580] width 66 height 11
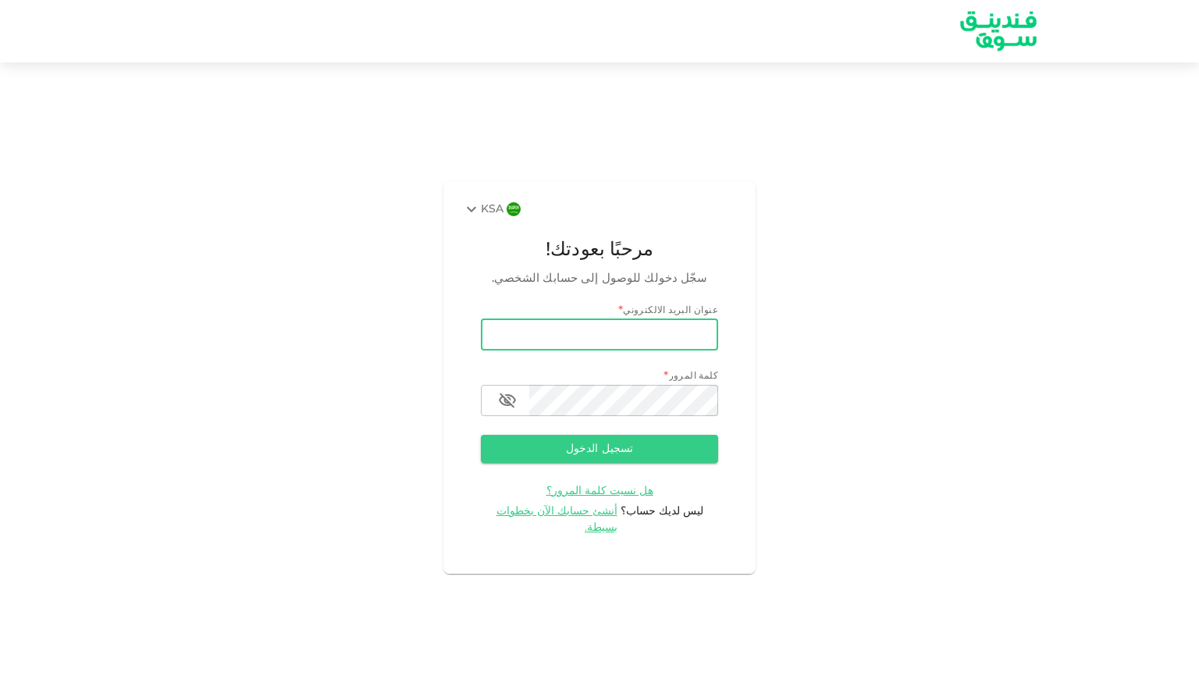
click at [689, 351] on input "email" at bounding box center [599, 334] width 237 height 31
type input "[EMAIL_ADDRESS][DOMAIN_NAME]"
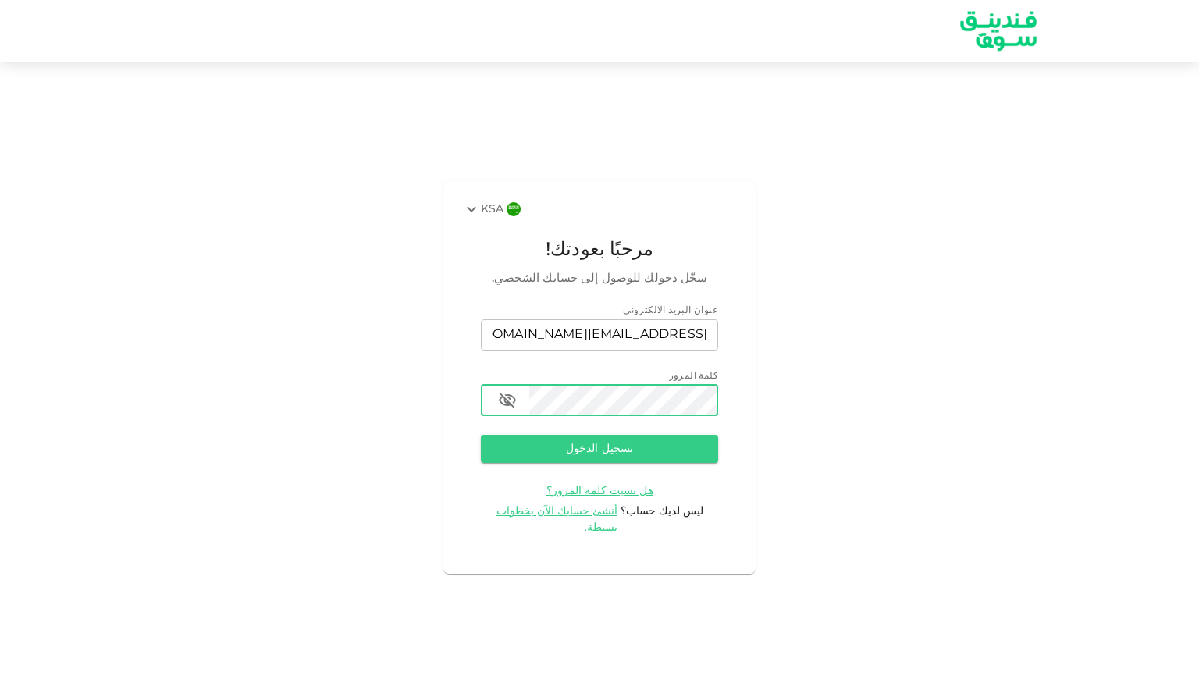
click at [481, 435] on button "تسجيل الدخول" at bounding box center [599, 449] width 237 height 28
